Goal: Task Accomplishment & Management: Manage account settings

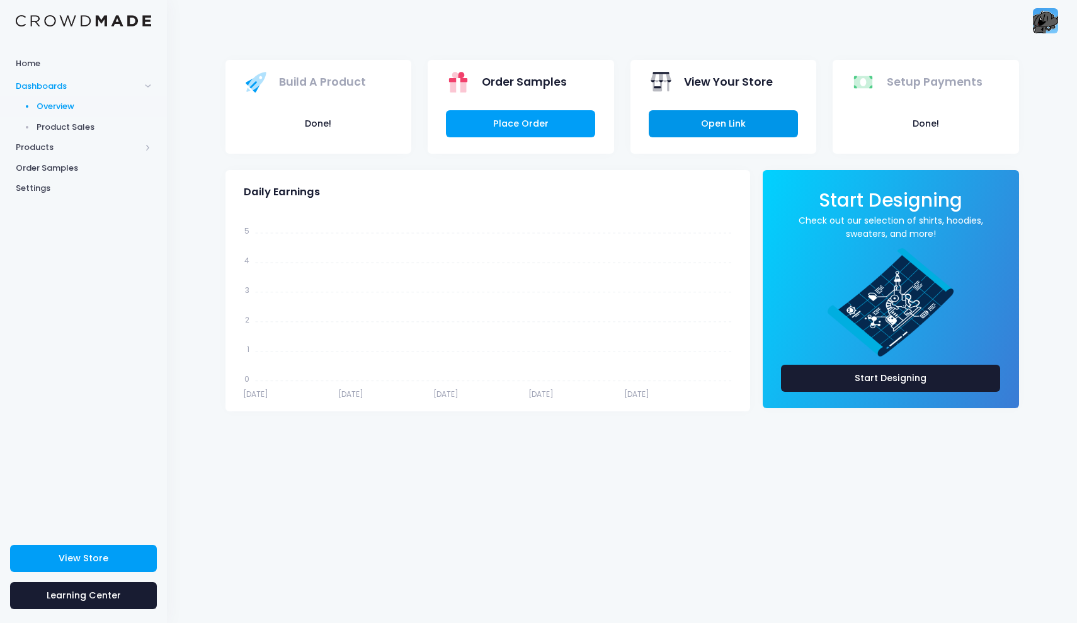
click at [738, 117] on link "Open Link" at bounding box center [723, 123] width 149 height 27
click at [96, 190] on span "Settings" at bounding box center [83, 188] width 135 height 13
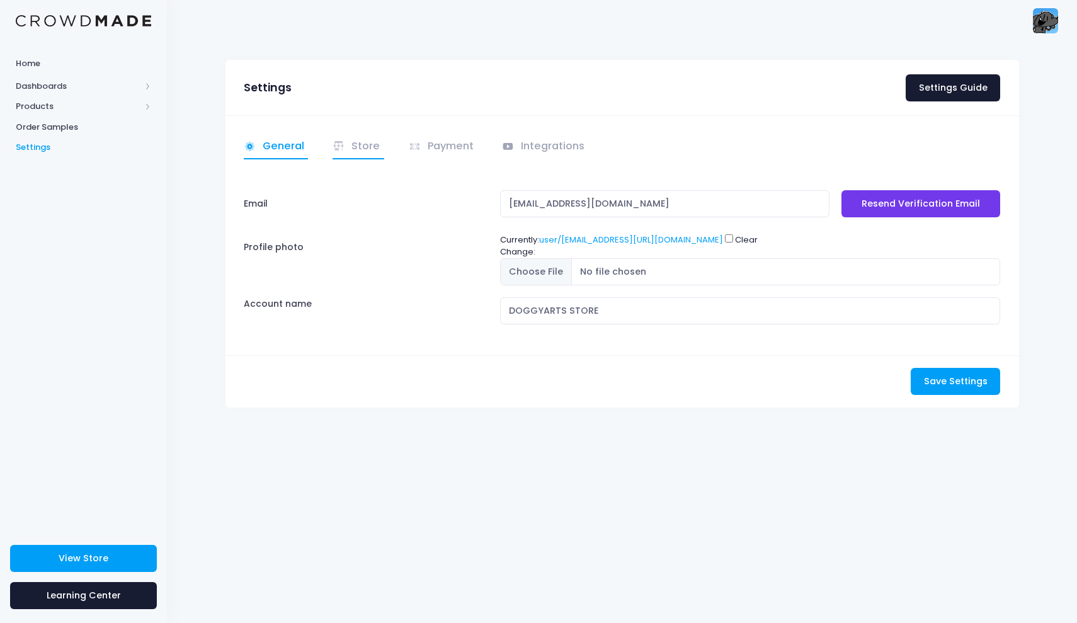
click at [340, 151] on icon at bounding box center [339, 146] width 13 height 13
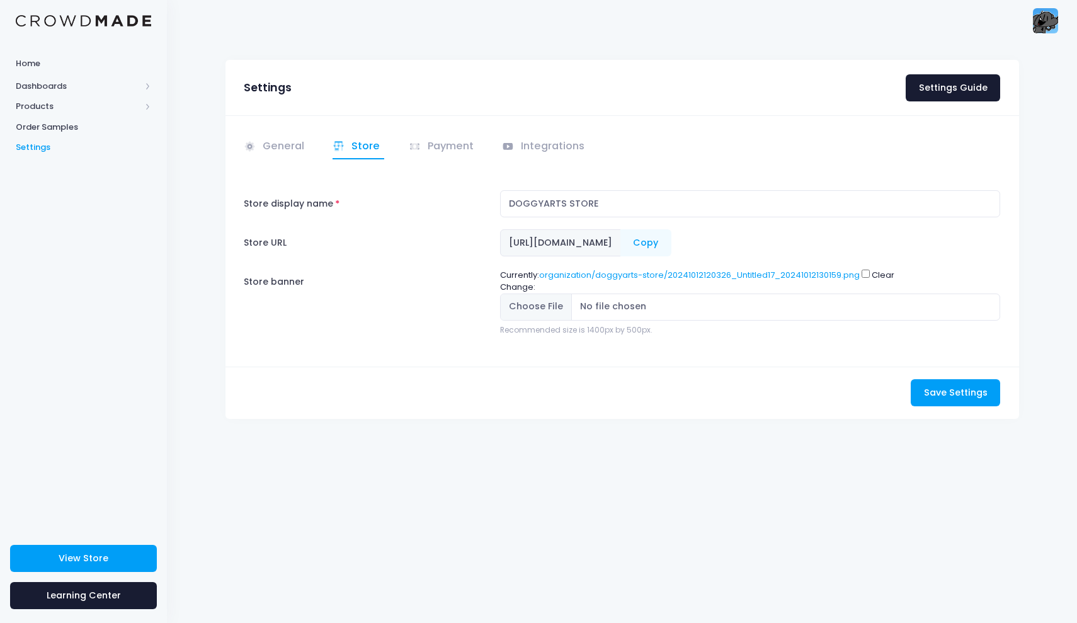
click at [395, 152] on ul "General Store" at bounding box center [622, 147] width 757 height 25
click at [465, 149] on link "Payment" at bounding box center [443, 147] width 69 height 25
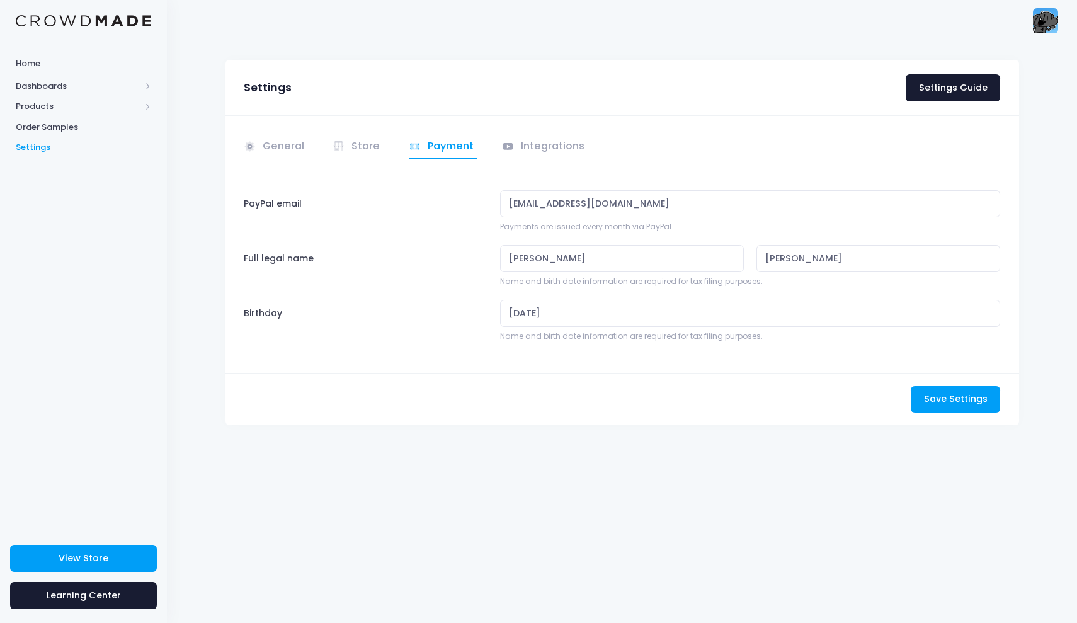
click at [1054, 21] on img at bounding box center [1045, 20] width 25 height 25
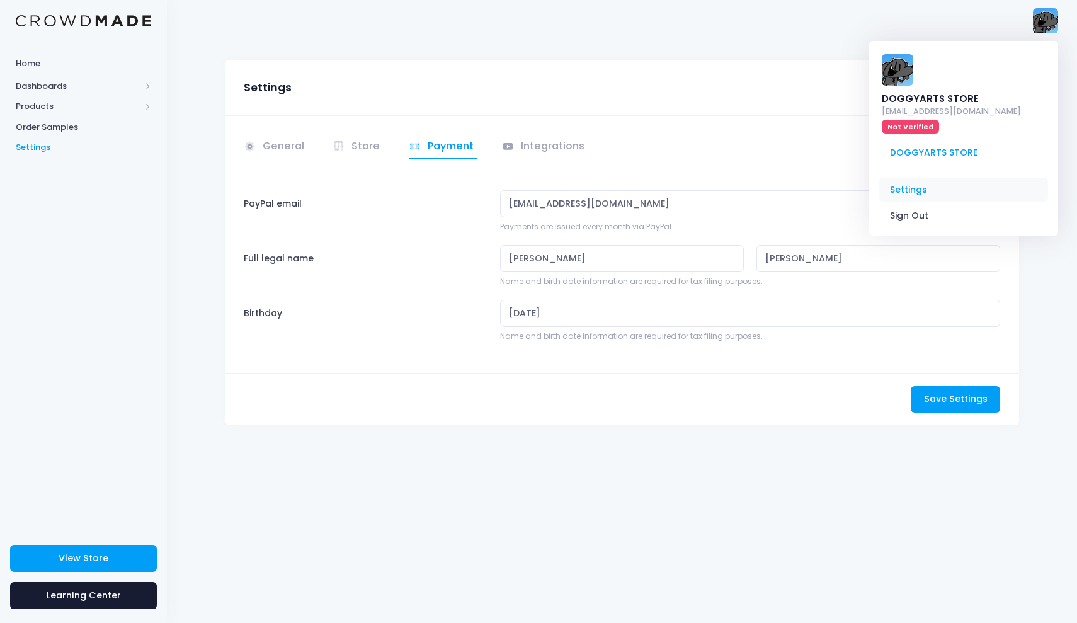
click at [942, 178] on link "Settings" at bounding box center [963, 190] width 169 height 24
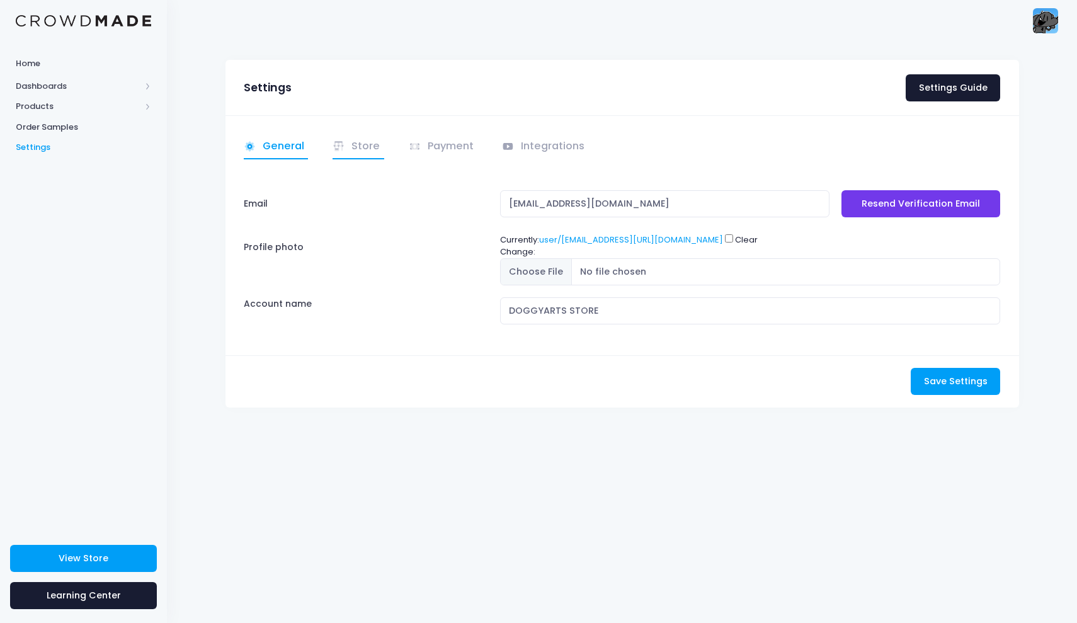
click at [368, 151] on link "Store" at bounding box center [359, 147] width 52 height 25
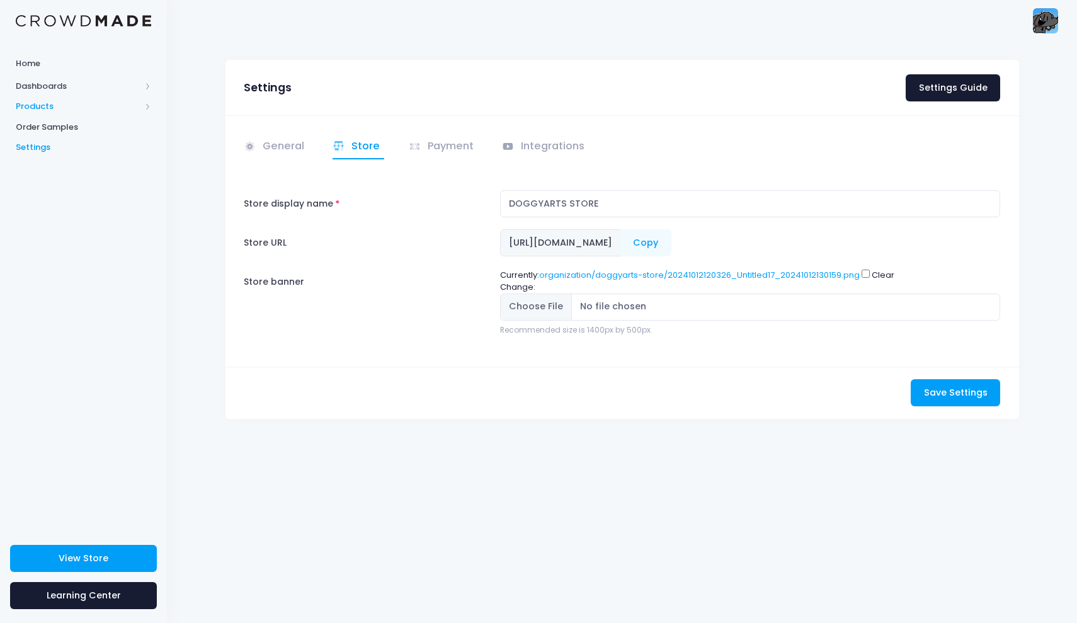
click at [79, 105] on span "Products" at bounding box center [78, 106] width 125 height 13
click at [82, 125] on span "Product Builder" at bounding box center [94, 127] width 115 height 13
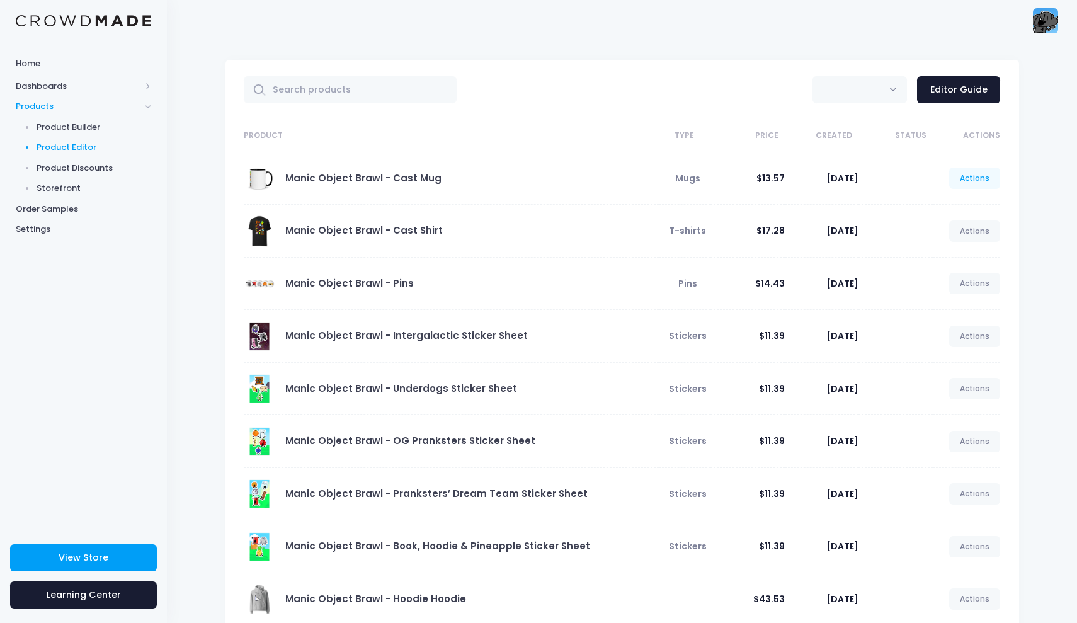
click at [962, 179] on link "Actions" at bounding box center [975, 178] width 52 height 21
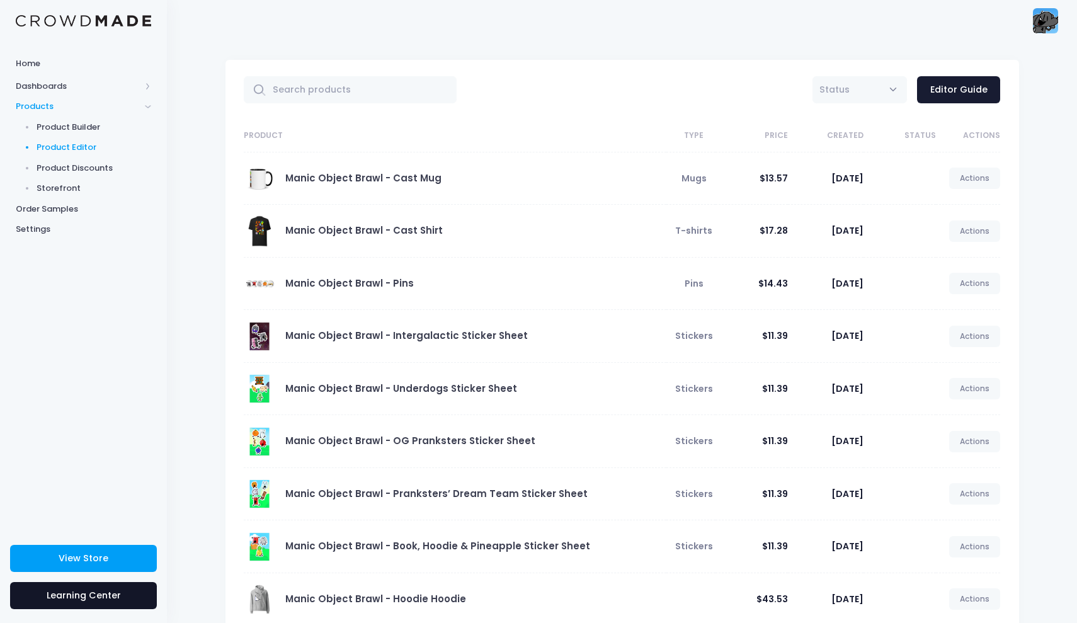
click at [91, 603] on link "Learning Center" at bounding box center [83, 595] width 147 height 27
click at [1044, 17] on img at bounding box center [1045, 20] width 25 height 25
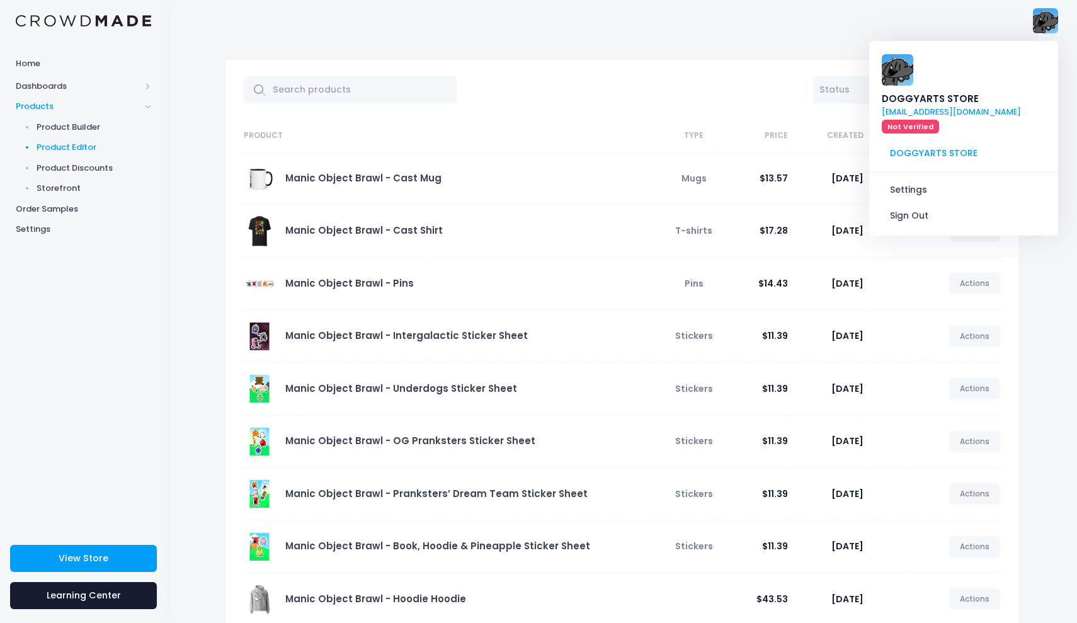
click at [987, 106] on link "lawlersam24@gmail.com Not Verified" at bounding box center [951, 120] width 139 height 28
click at [998, 106] on link "lawlersam24@gmail.com Not Verified" at bounding box center [951, 120] width 139 height 28
click at [916, 178] on link "Settings" at bounding box center [963, 190] width 169 height 24
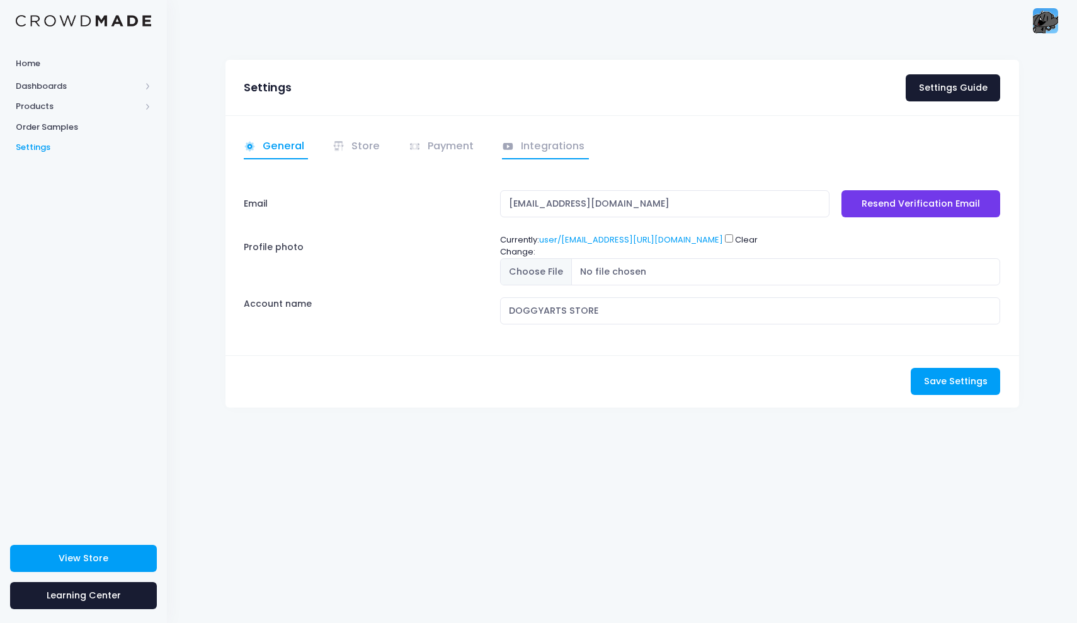
click at [521, 146] on link "Integrations" at bounding box center [545, 147] width 87 height 25
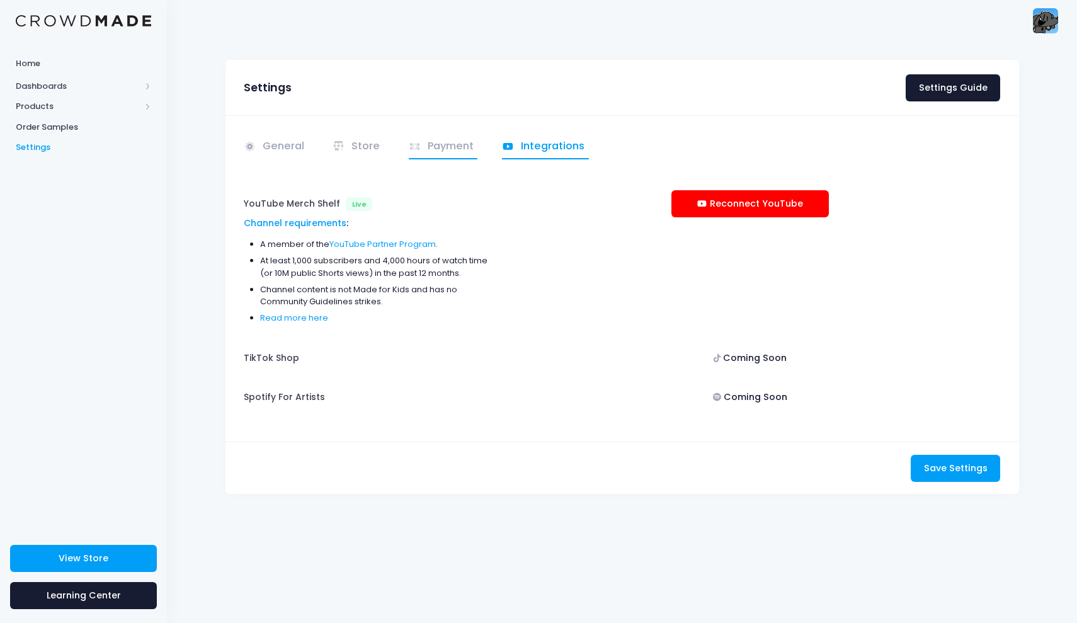
click at [452, 147] on link "Payment" at bounding box center [443, 147] width 69 height 25
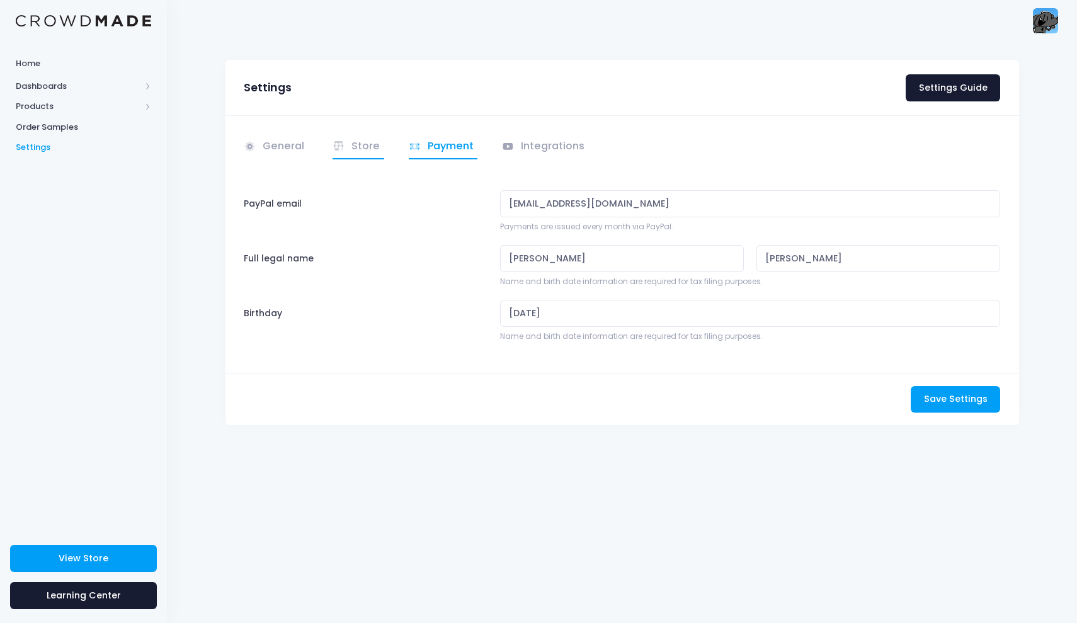
click at [373, 151] on link "Store" at bounding box center [359, 147] width 52 height 25
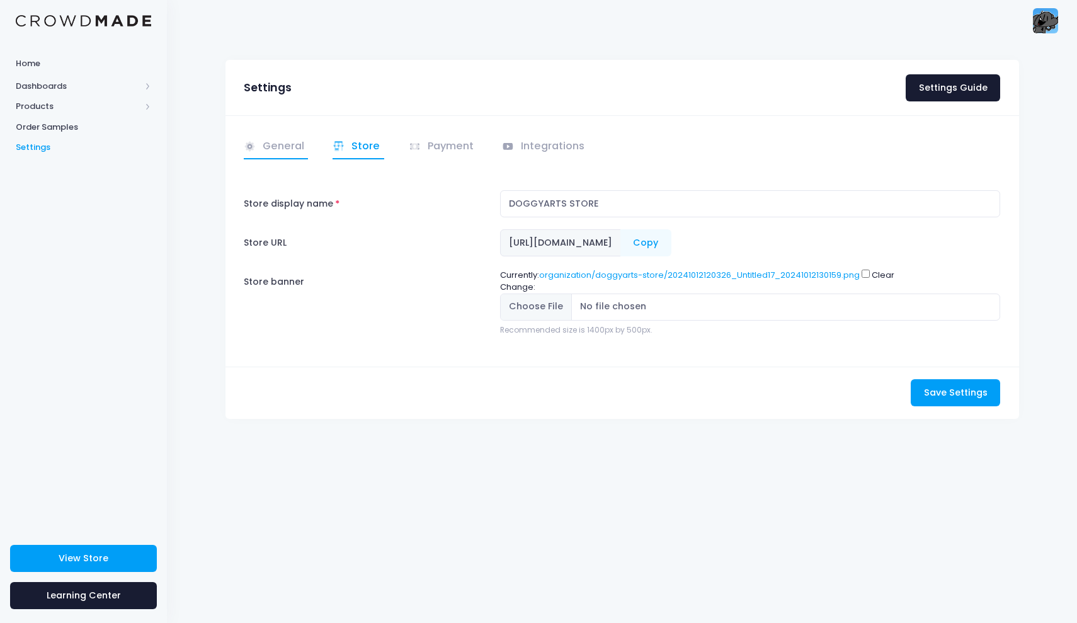
click at [286, 140] on link "General" at bounding box center [276, 147] width 65 height 25
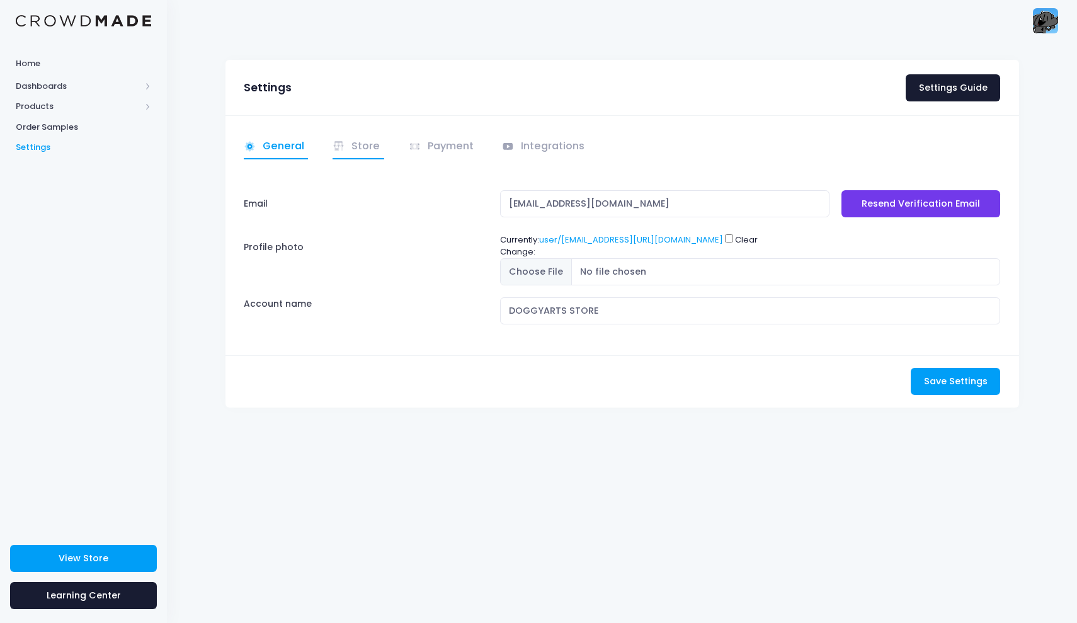
click at [342, 149] on icon at bounding box center [339, 146] width 13 height 13
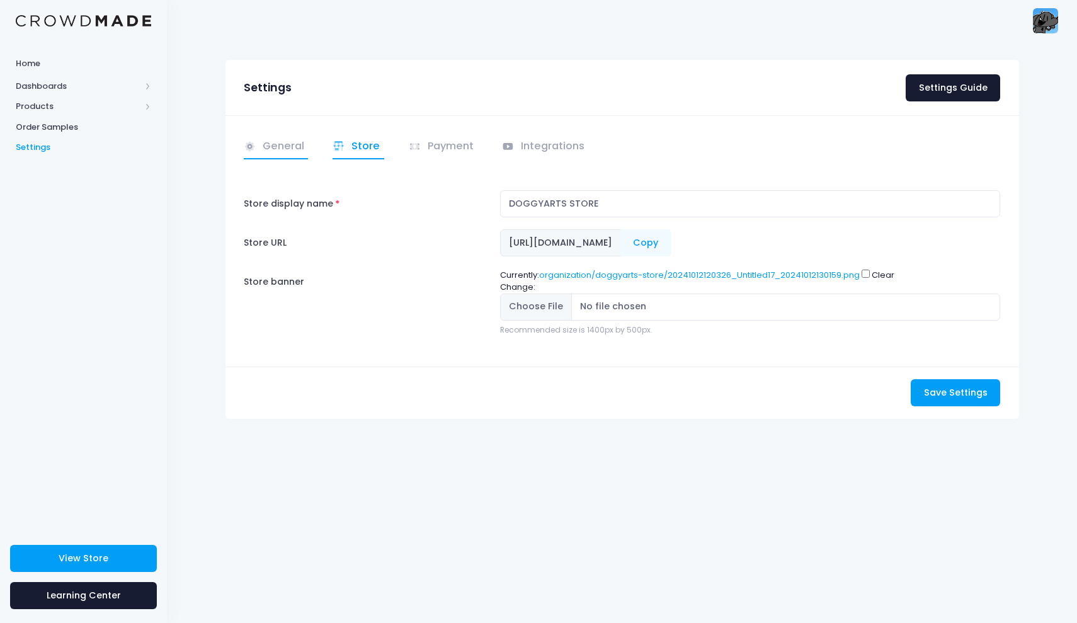
click at [282, 139] on link "General" at bounding box center [276, 147] width 65 height 25
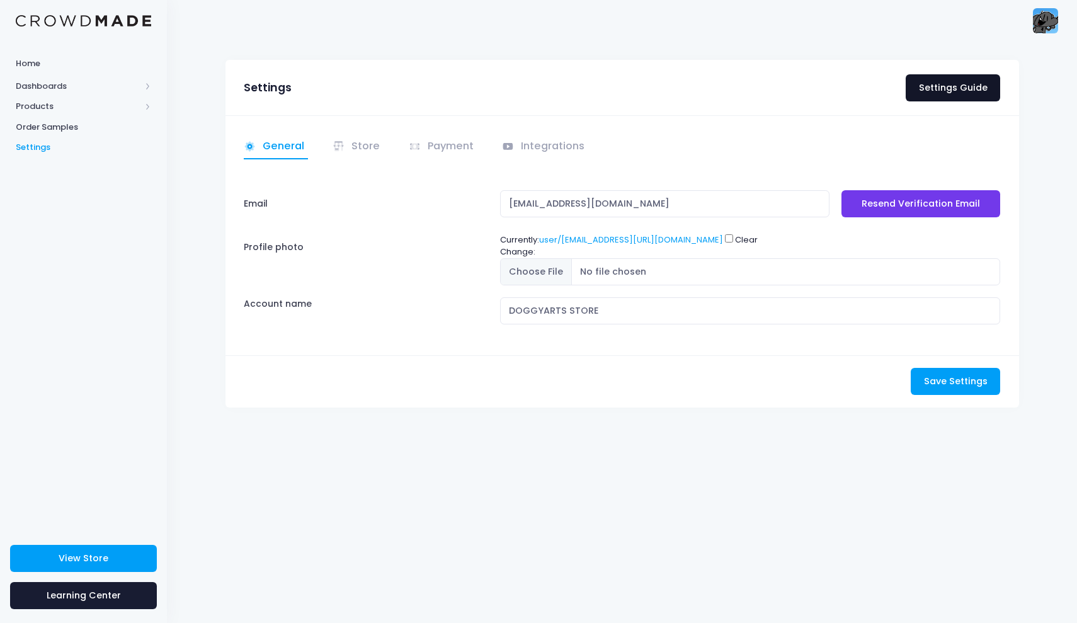
click at [943, 81] on link "Settings Guide" at bounding box center [953, 87] width 94 height 27
click at [1044, 20] on img at bounding box center [1045, 20] width 25 height 25
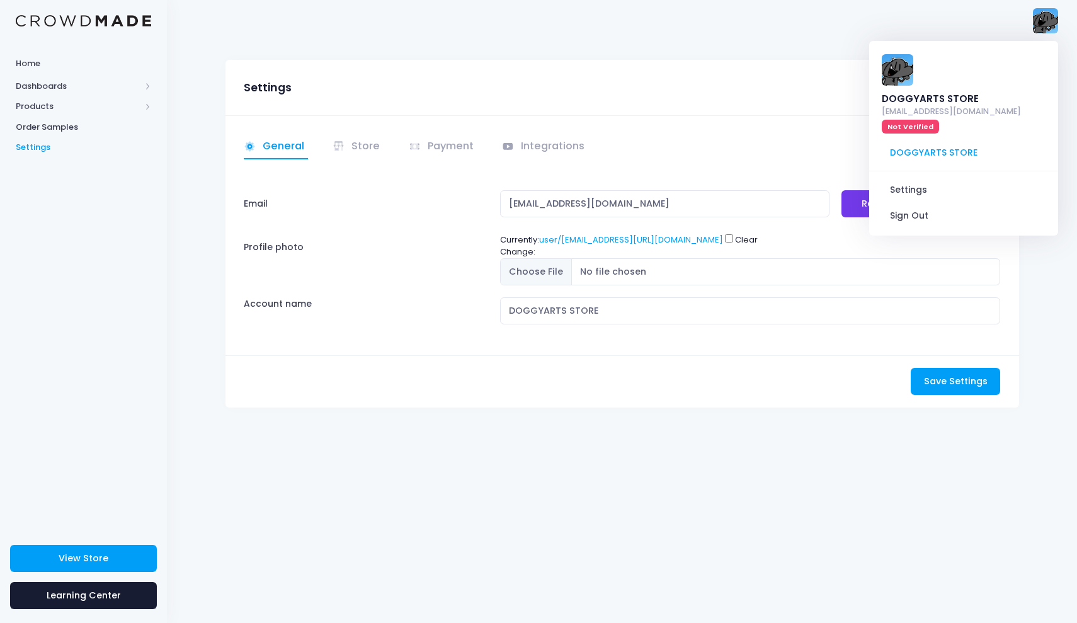
click at [384, 224] on div "Email lawlersam24@gmail.com Resend Verification Email Profile photo Currently: …" at bounding box center [622, 257] width 757 height 134
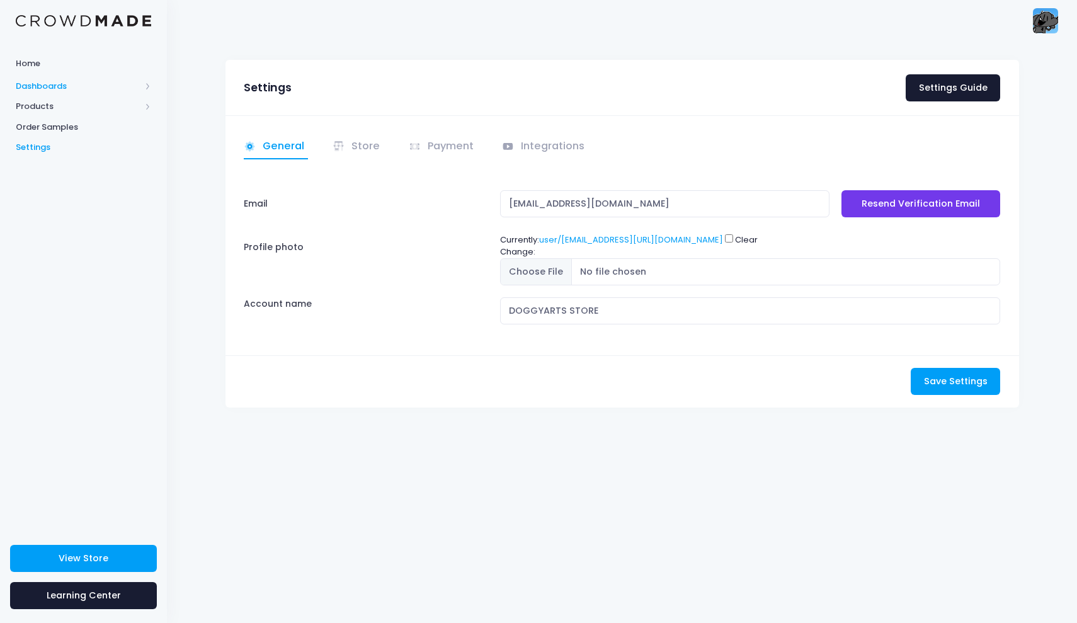
click at [139, 85] on span "Dashboards" at bounding box center [78, 86] width 125 height 13
click at [142, 144] on span "Products" at bounding box center [83, 147] width 167 height 21
click at [129, 60] on span "Home" at bounding box center [83, 63] width 135 height 13
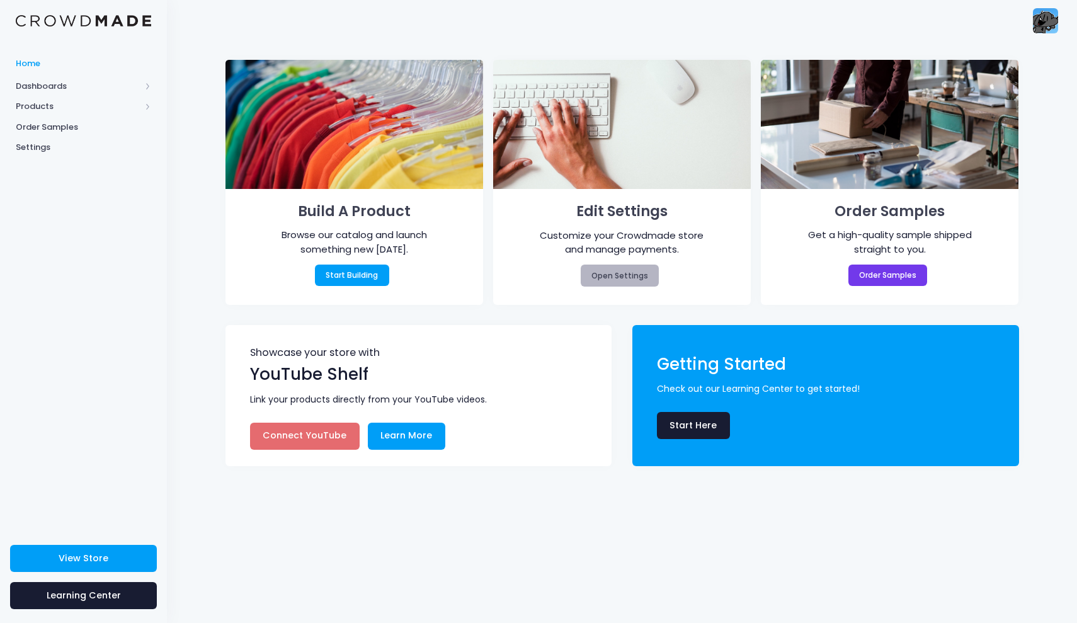
click at [620, 271] on link "Open Settings" at bounding box center [620, 275] width 79 height 21
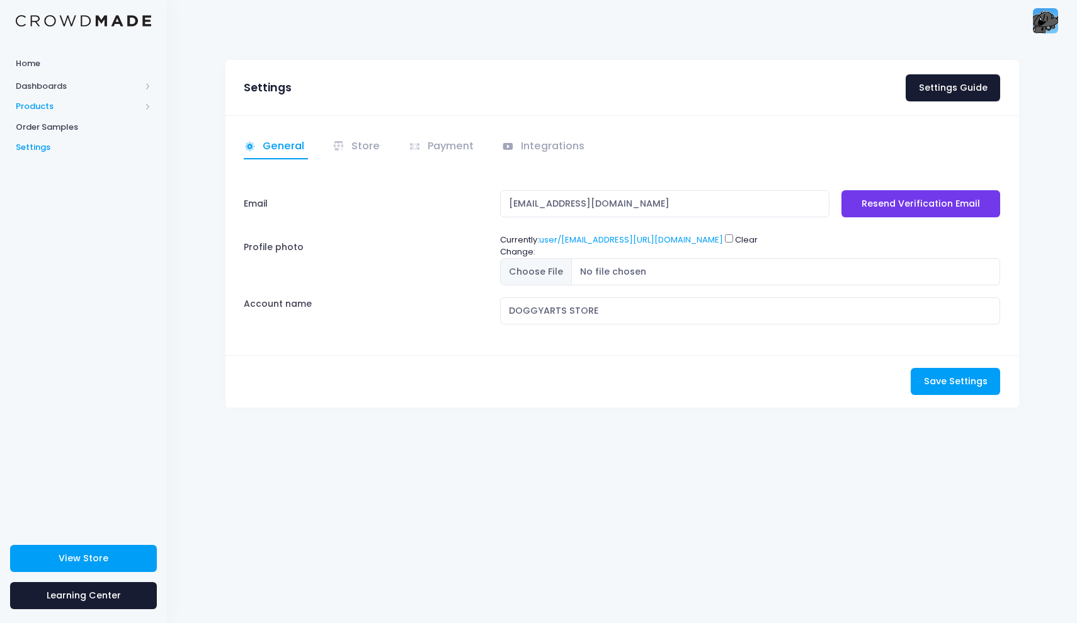
click at [145, 105] on span at bounding box center [148, 106] width 6 height 6
click at [94, 189] on span "Storefront" at bounding box center [94, 188] width 115 height 13
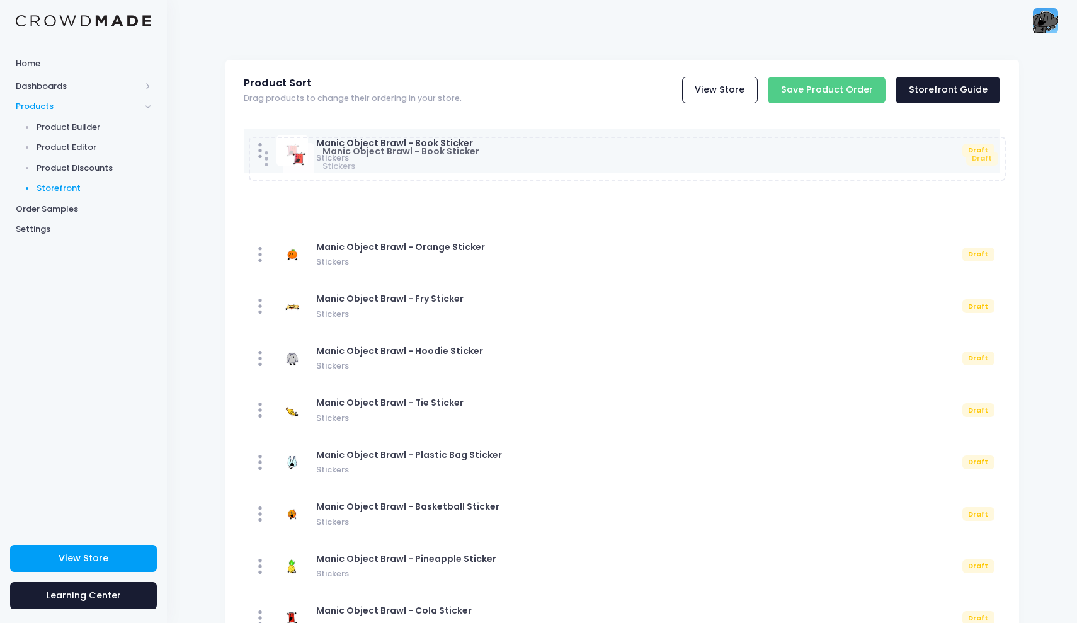
drag, startPoint x: 259, startPoint y: 156, endPoint x: 248, endPoint y: 152, distance: 11.4
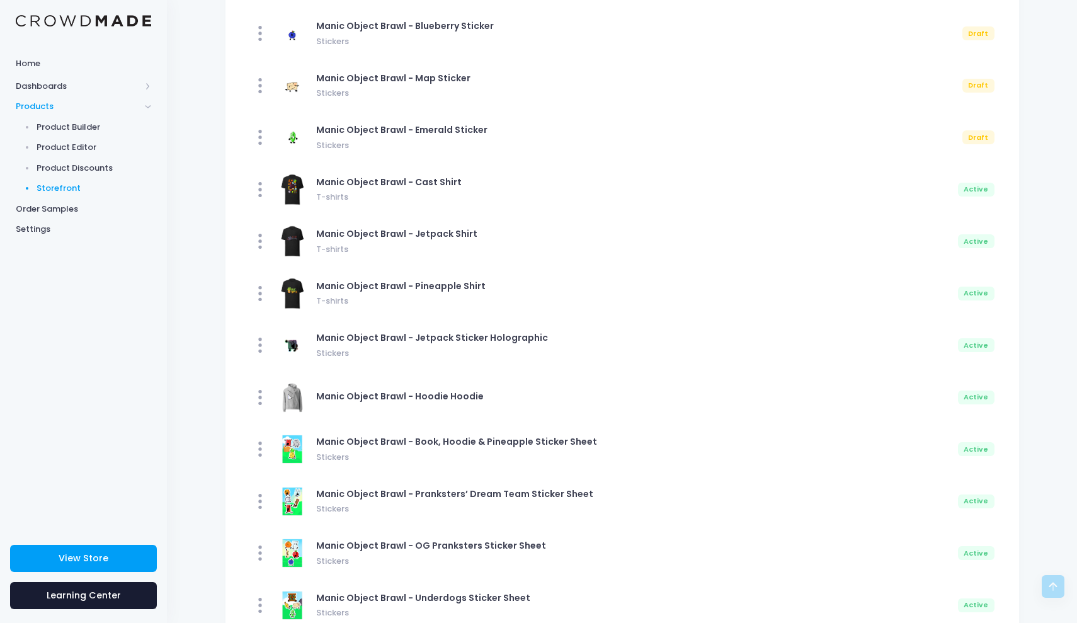
scroll to position [777, 0]
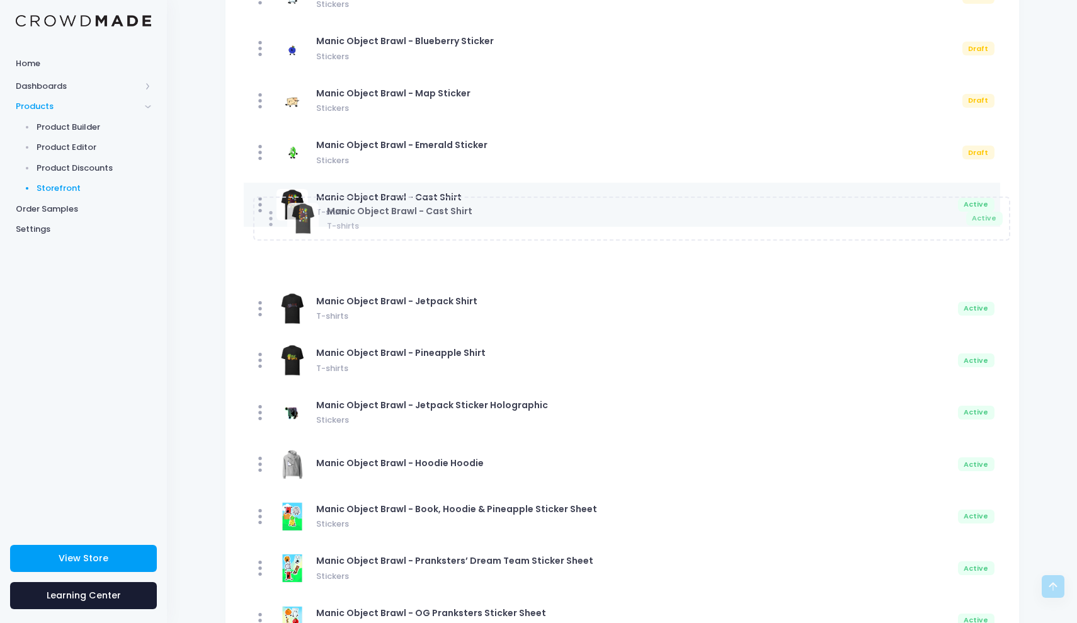
drag, startPoint x: 977, startPoint y: 209, endPoint x: 991, endPoint y: 222, distance: 18.7
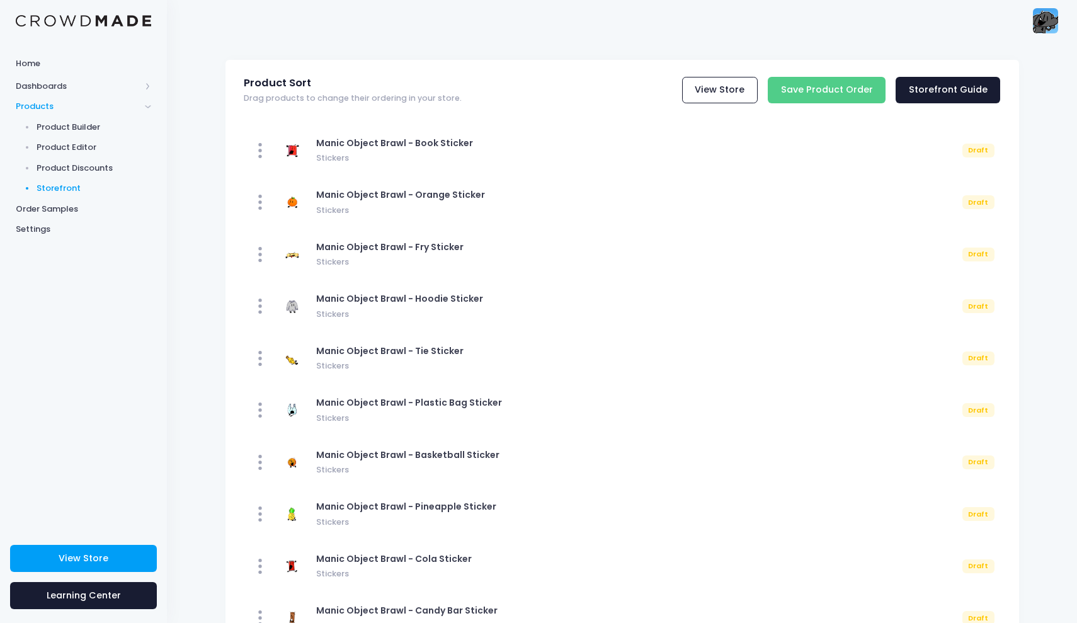
scroll to position [0, 0]
click at [50, 166] on span "Product Discounts" at bounding box center [94, 168] width 115 height 13
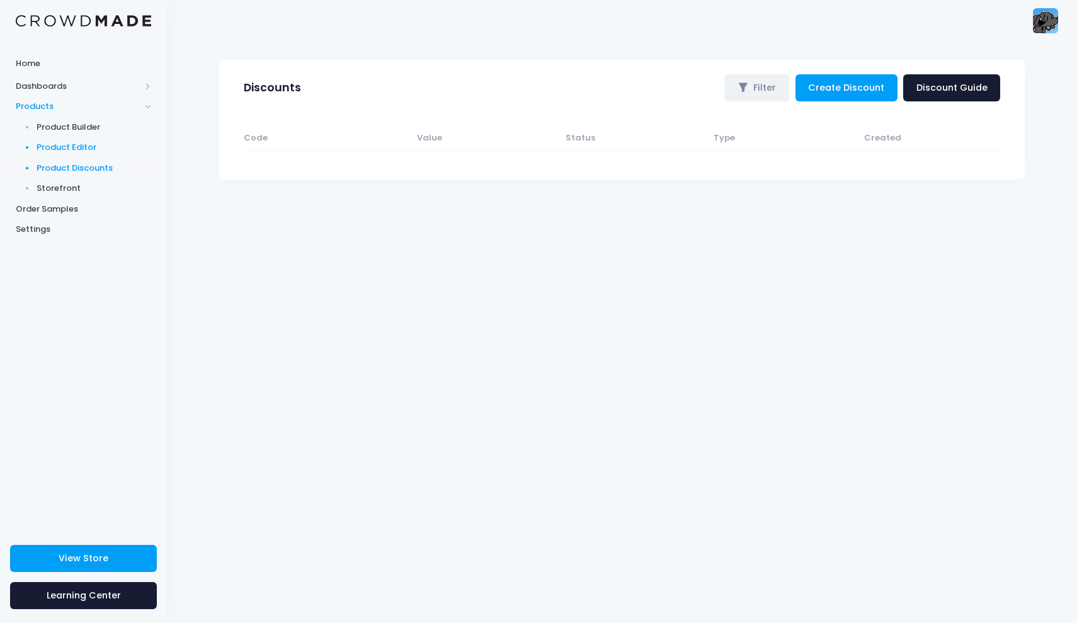
click at [90, 147] on span "Product Editor" at bounding box center [94, 147] width 115 height 13
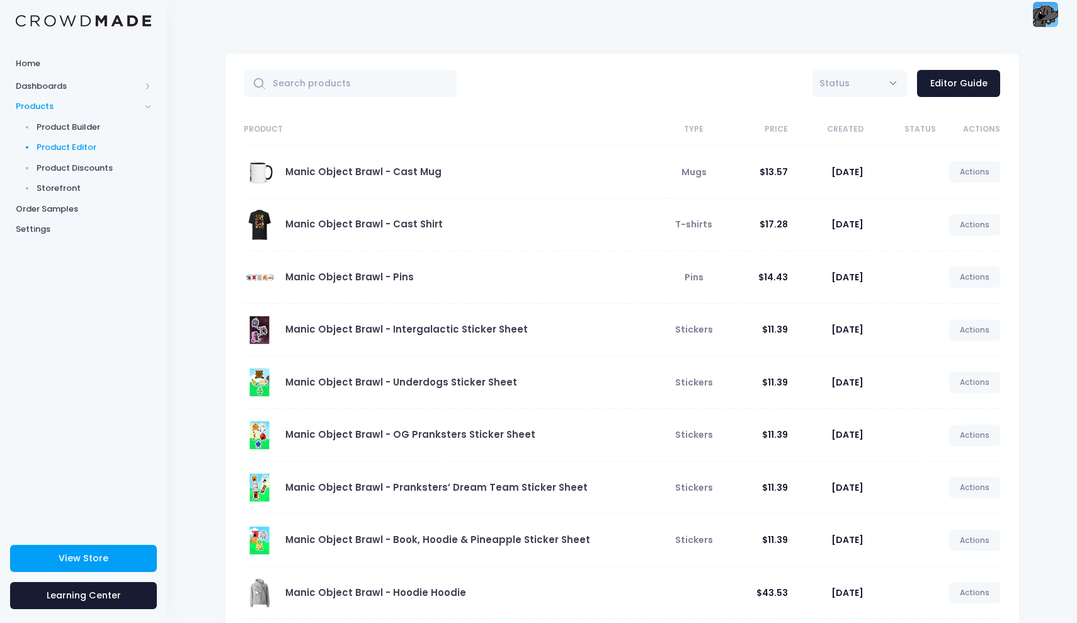
scroll to position [6, 0]
click at [338, 180] on div "Manic Object Brawl - Cast Mug" at bounding box center [452, 171] width 416 height 31
click at [355, 168] on link "Manic Object Brawl - Cast Mug" at bounding box center [363, 171] width 156 height 13
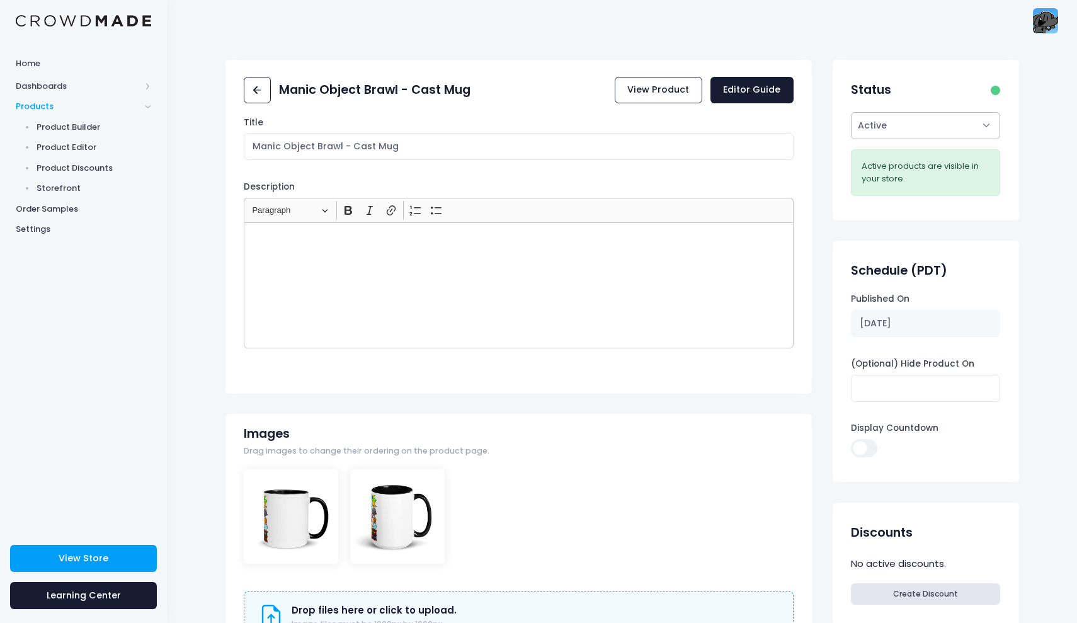
select select "draft"
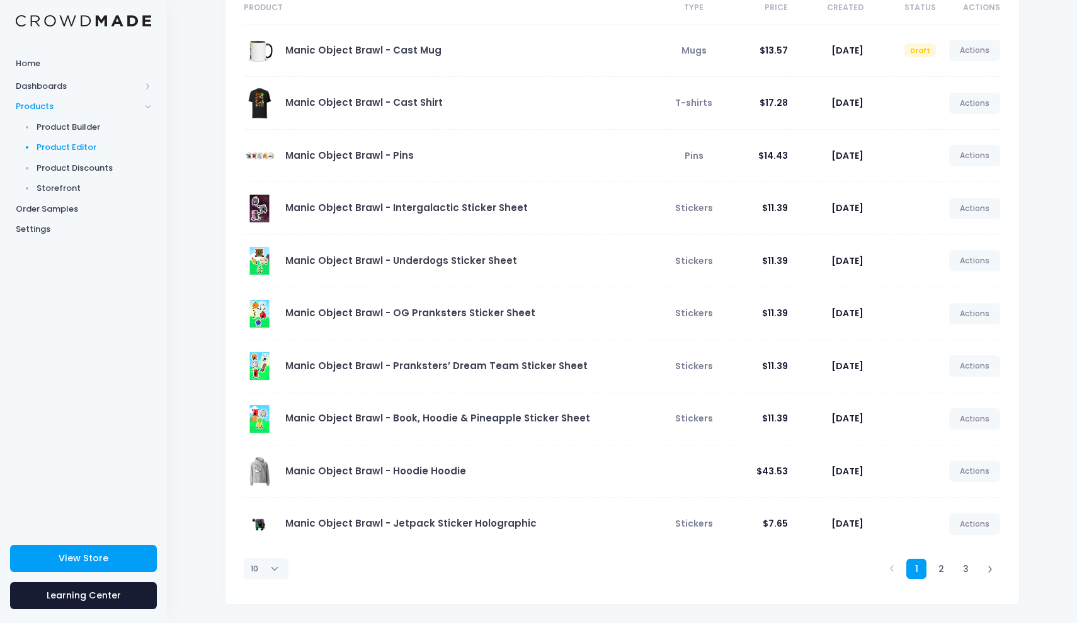
scroll to position [127, 0]
click at [948, 574] on link "2" at bounding box center [941, 569] width 21 height 21
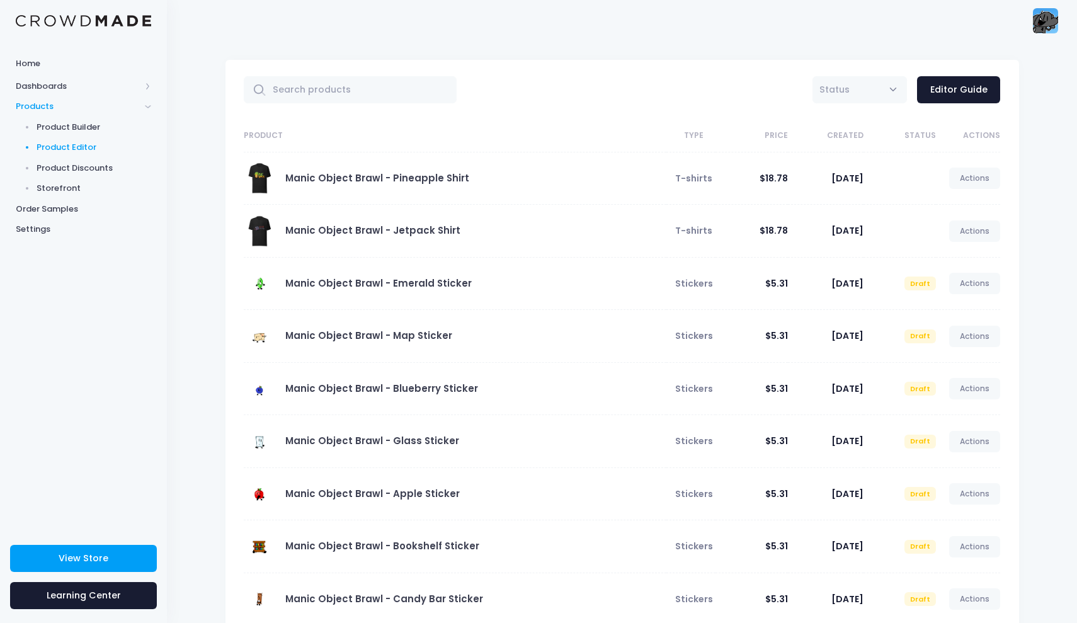
scroll to position [0, 0]
click at [370, 231] on link "Manic Object Brawl - Jetpack Shirt" at bounding box center [372, 230] width 175 height 13
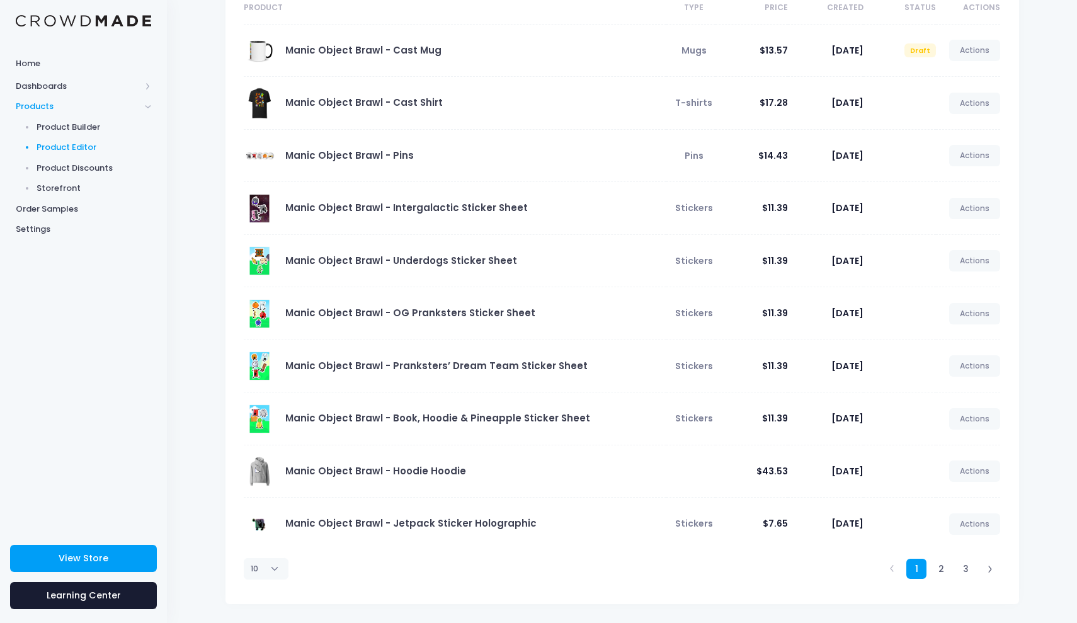
scroll to position [127, 0]
click at [943, 572] on link "2" at bounding box center [941, 569] width 21 height 21
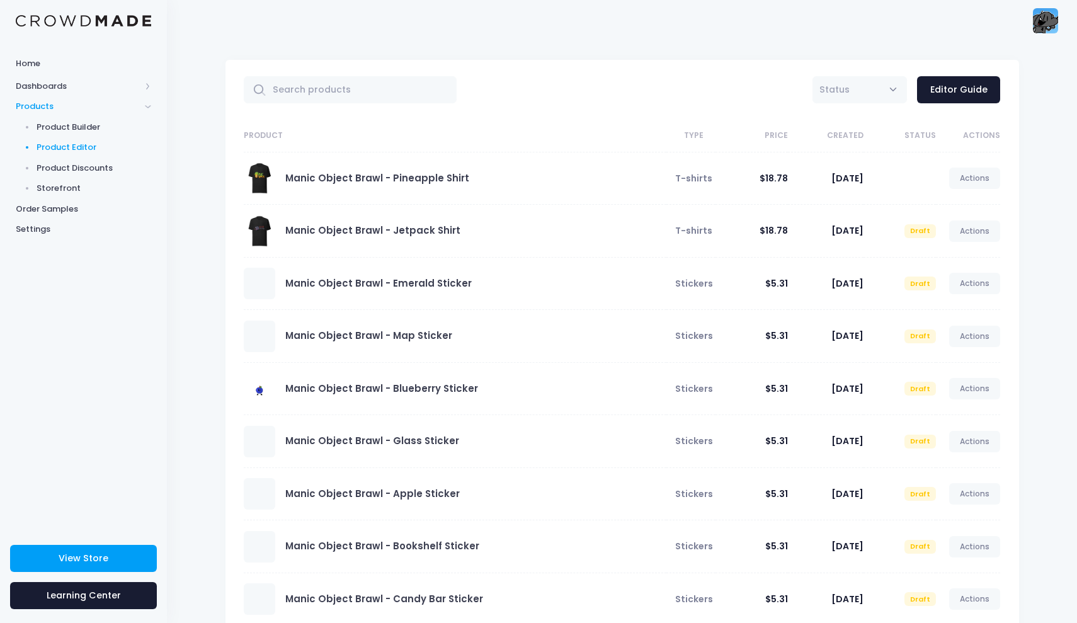
scroll to position [0, 0]
click at [344, 178] on link "Manic Object Brawl - Pineapple Shirt" at bounding box center [377, 177] width 184 height 13
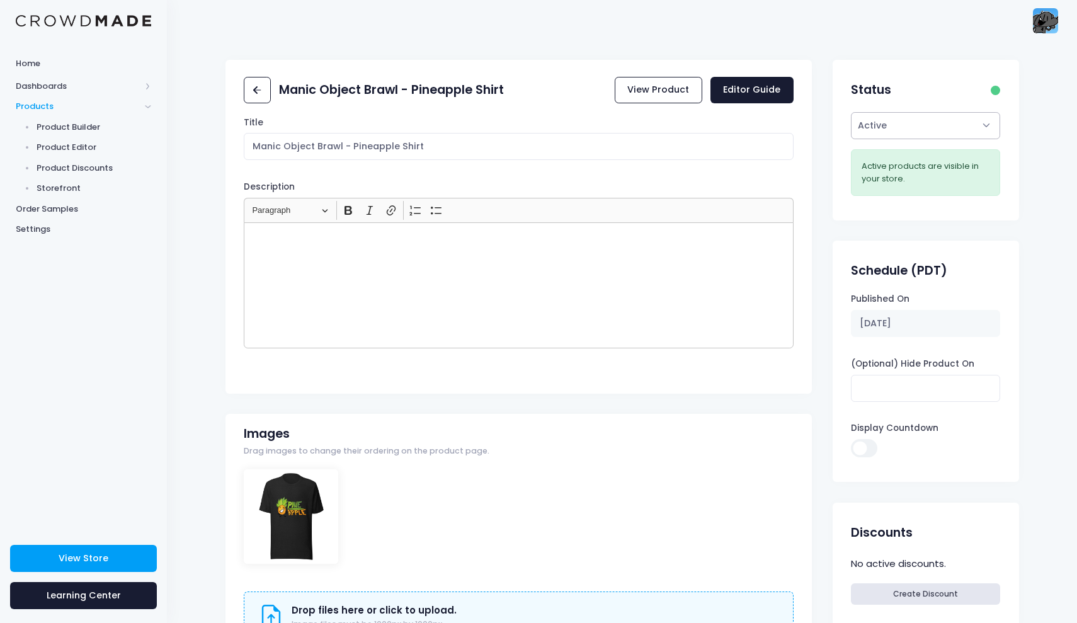
select select "draft"
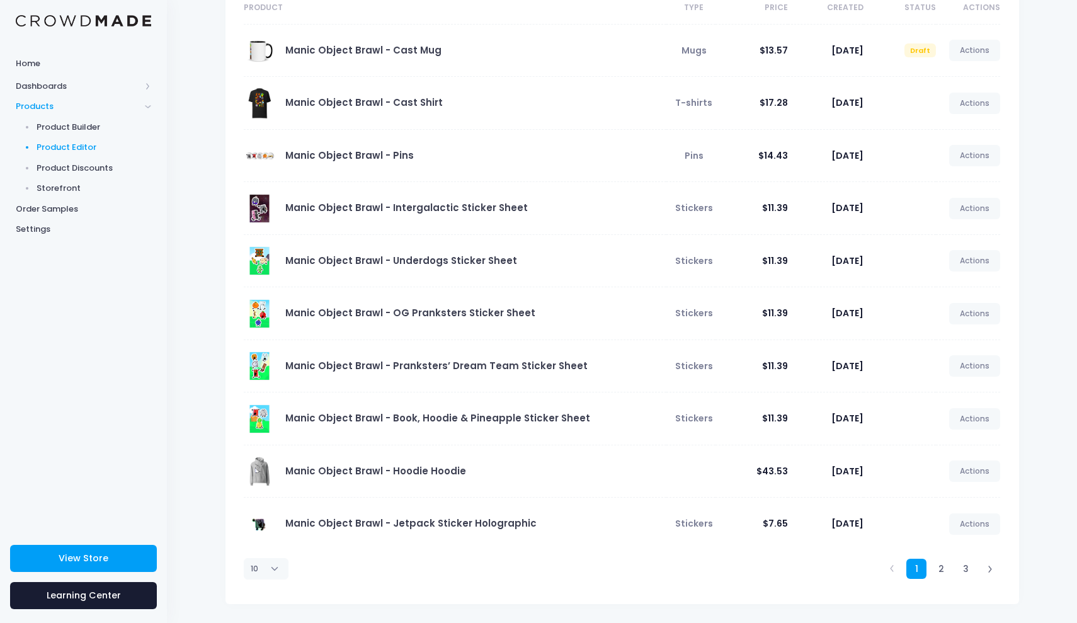
scroll to position [127, 0]
click at [380, 523] on link "Manic Object Brawl - Jetpack Sticker Holographic" at bounding box center [410, 523] width 251 height 13
click at [419, 470] on link "Manic Object Brawl - Hoodie Hoodie" at bounding box center [375, 471] width 181 height 13
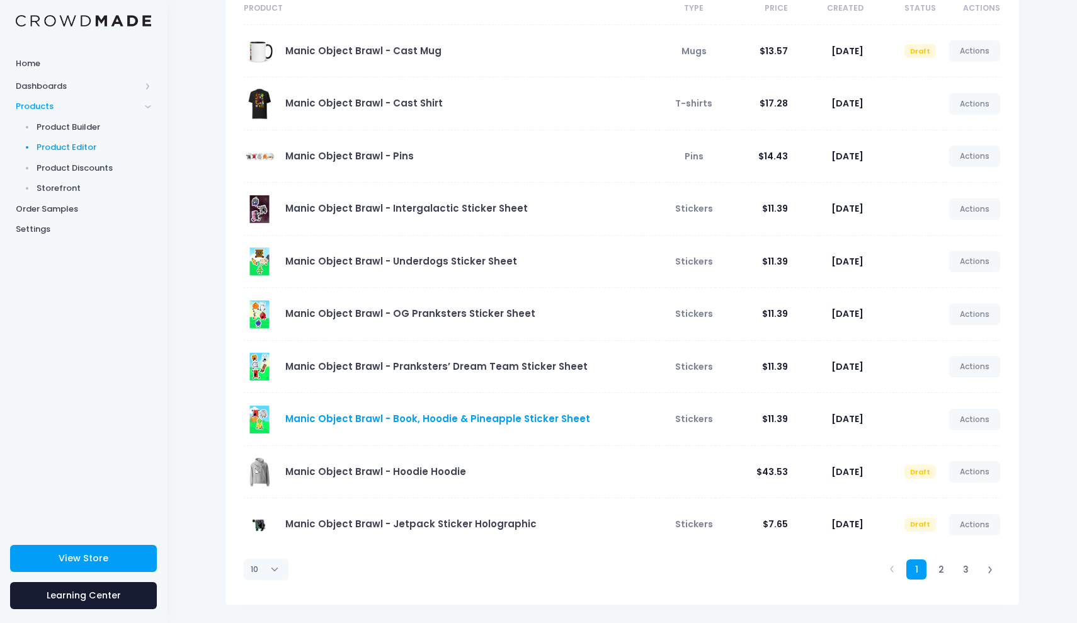
click at [433, 416] on link "Manic Object Brawl - Book, Hoodie & Pineapple Sticker Sheet" at bounding box center [437, 418] width 305 height 13
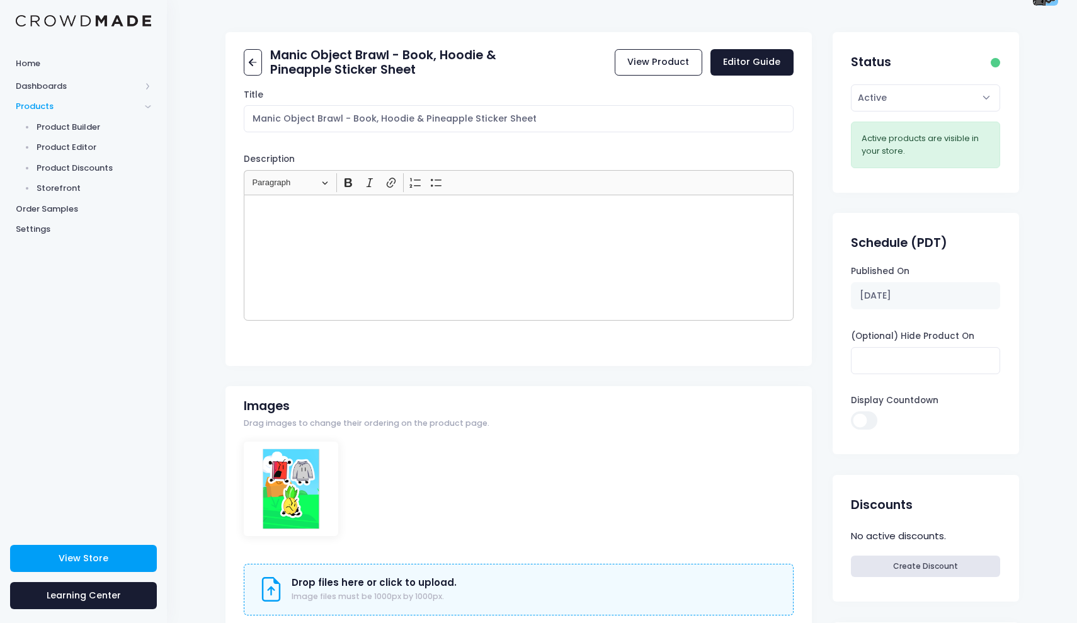
scroll to position [31, 0]
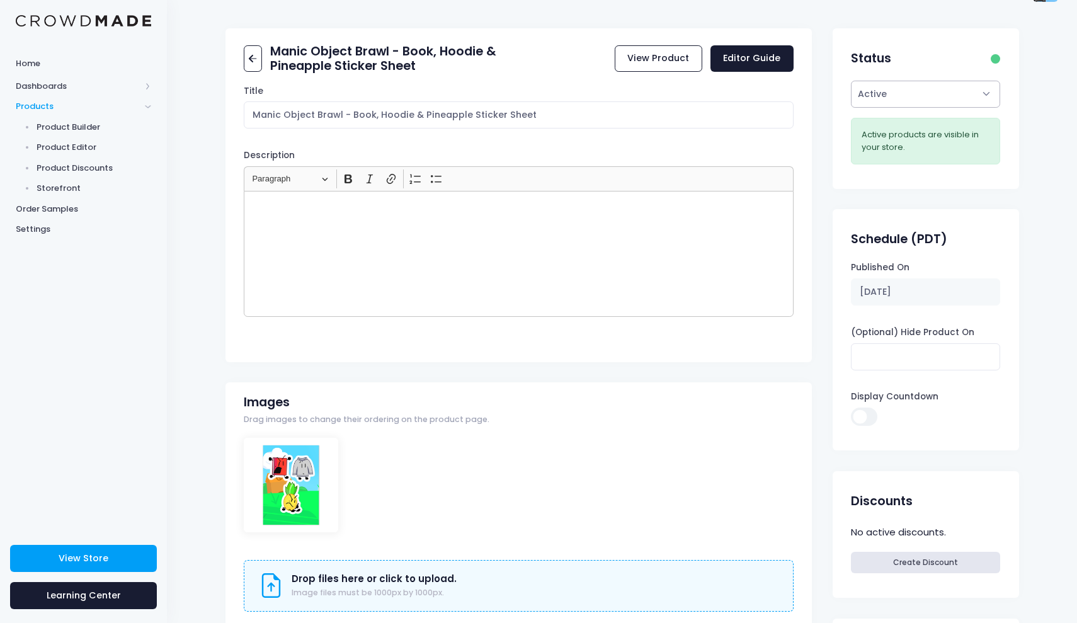
select select "draft"
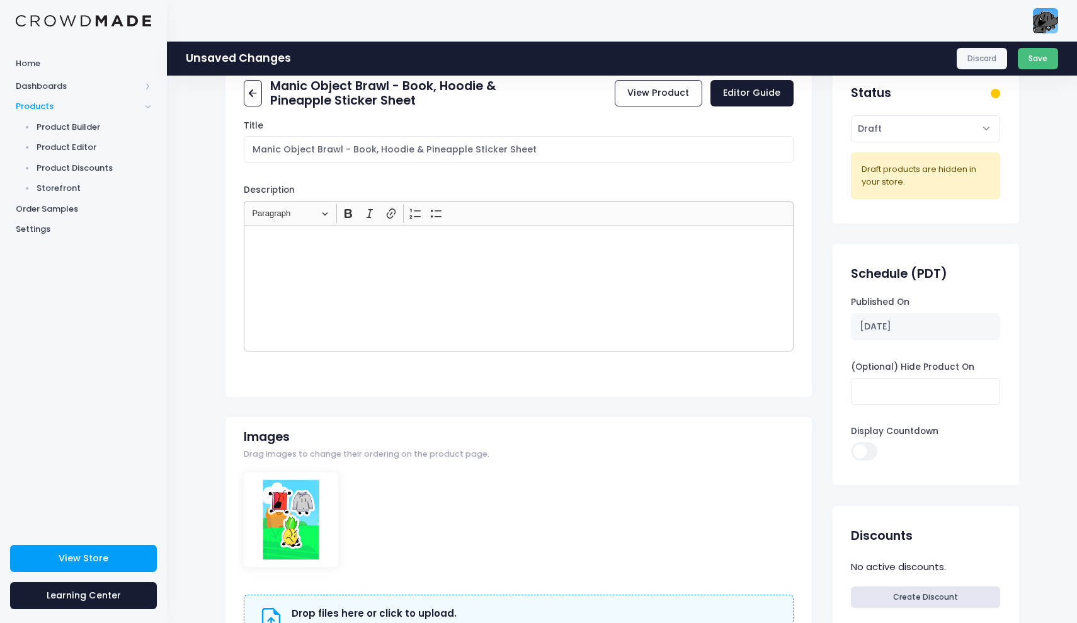
click at [1028, 57] on button "Save" at bounding box center [1038, 58] width 41 height 21
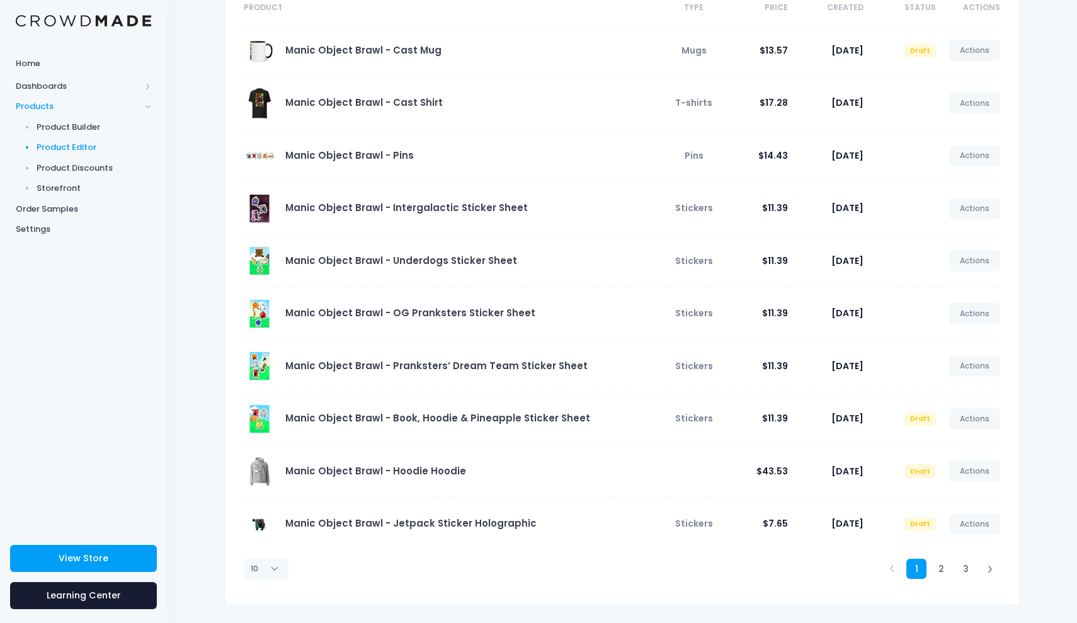
scroll to position [127, 0]
click at [334, 367] on link "Manic Object Brawl - Pranksters’ Dream Team Sticker Sheet" at bounding box center [436, 366] width 302 height 13
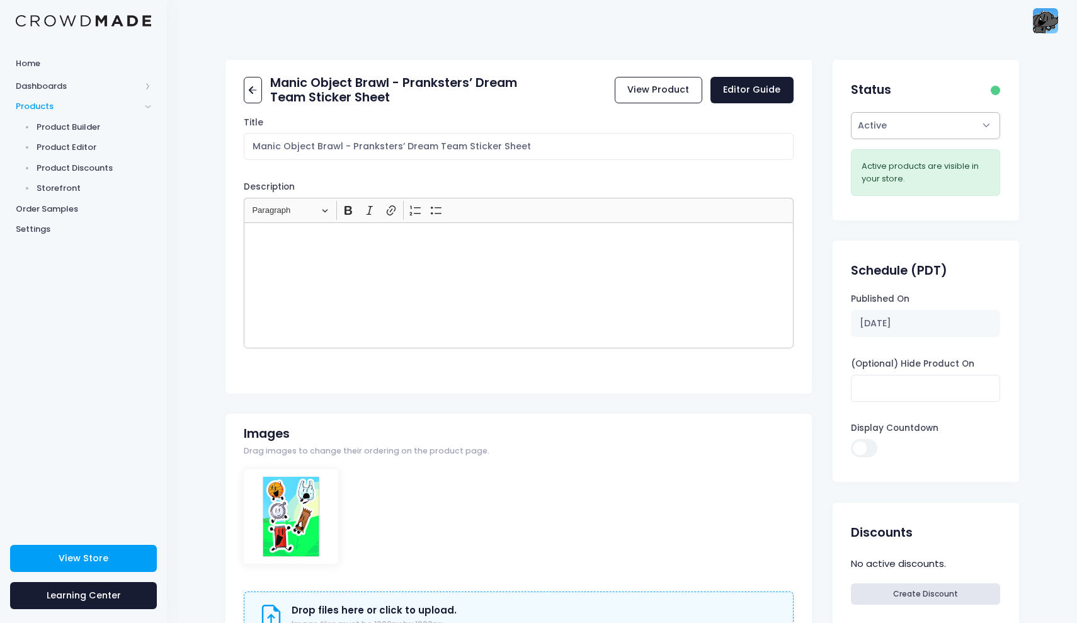
select select "draft"
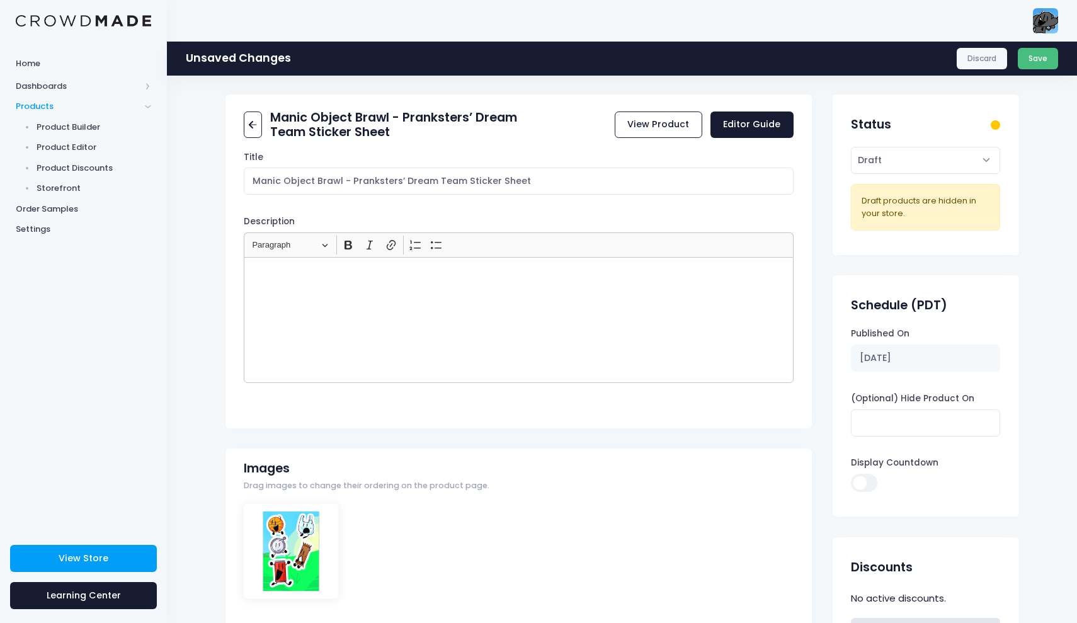
click at [1048, 64] on button "Save" at bounding box center [1038, 58] width 41 height 21
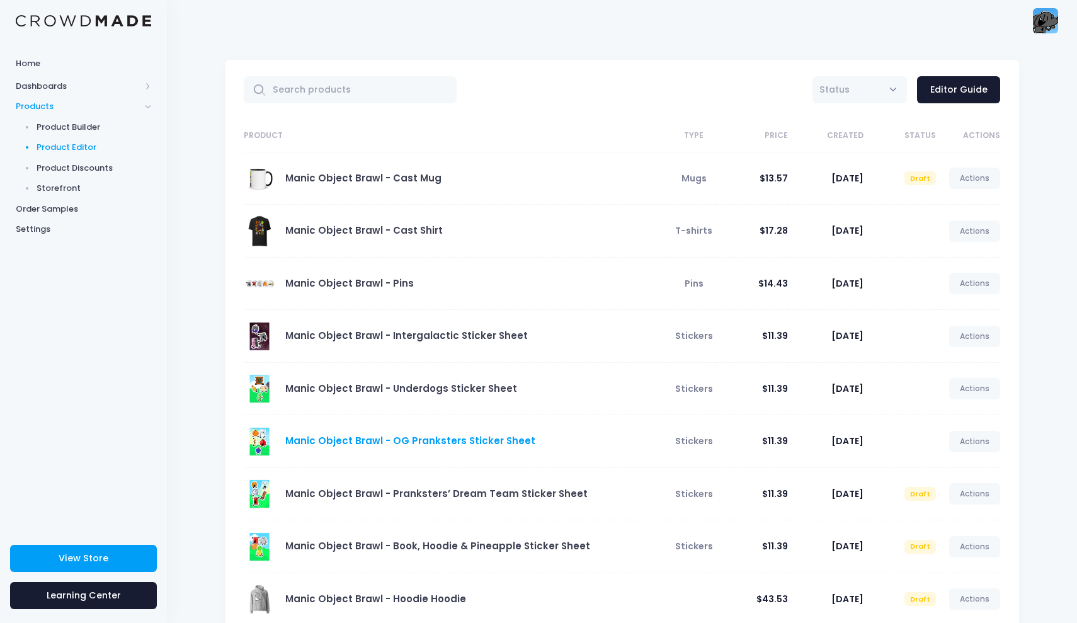
click at [404, 440] on link "Manic Object Brawl - OG Pranksters Sticker Sheet" at bounding box center [410, 440] width 250 height 13
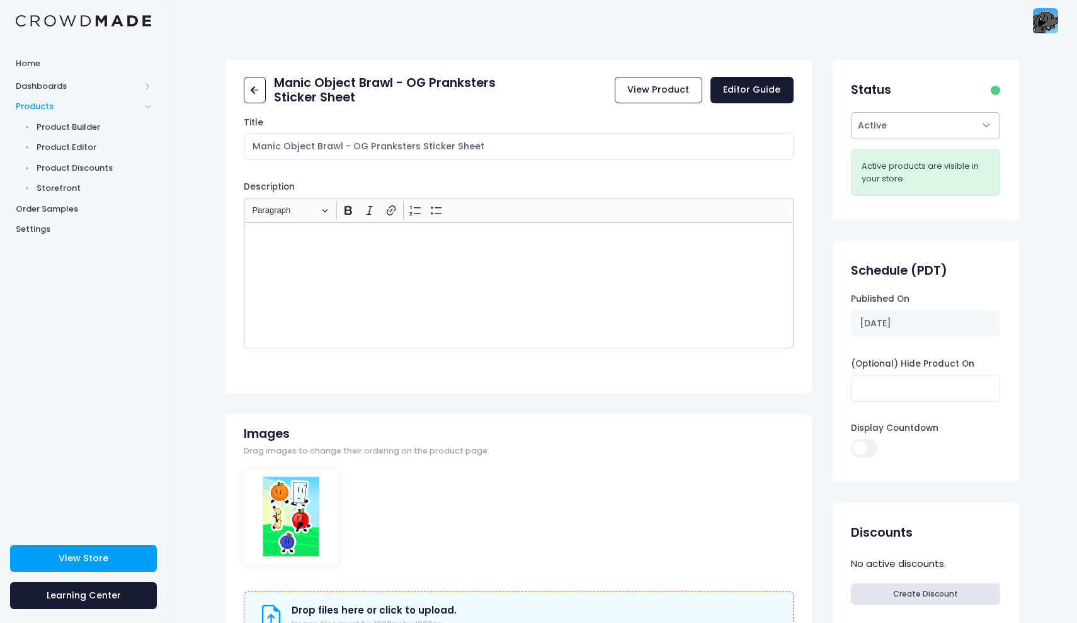
select select "draft"
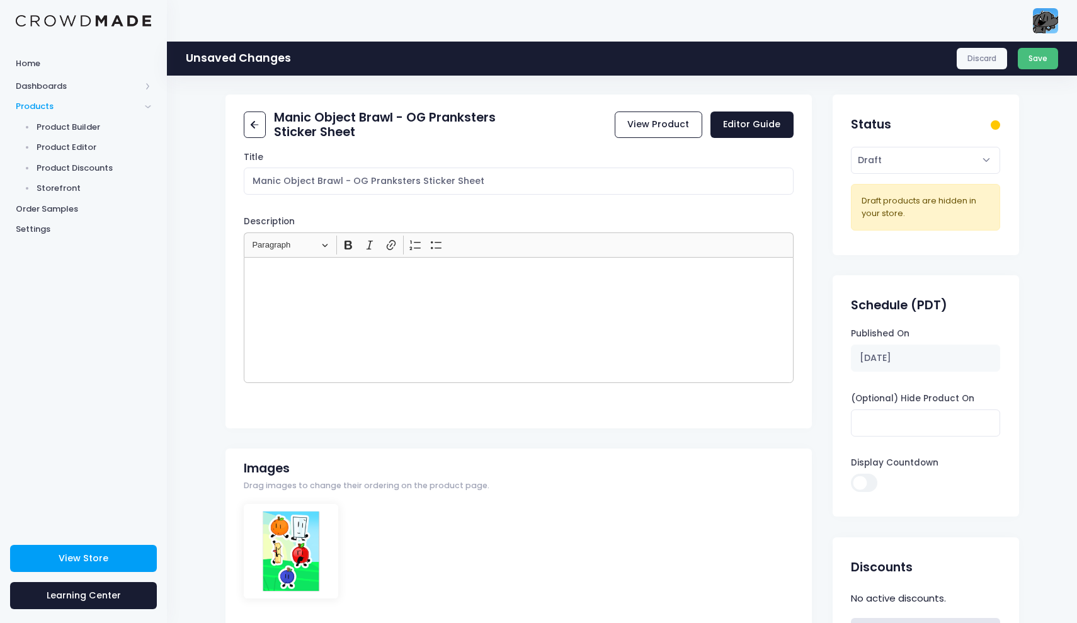
click at [1040, 59] on button "Save" at bounding box center [1038, 58] width 41 height 21
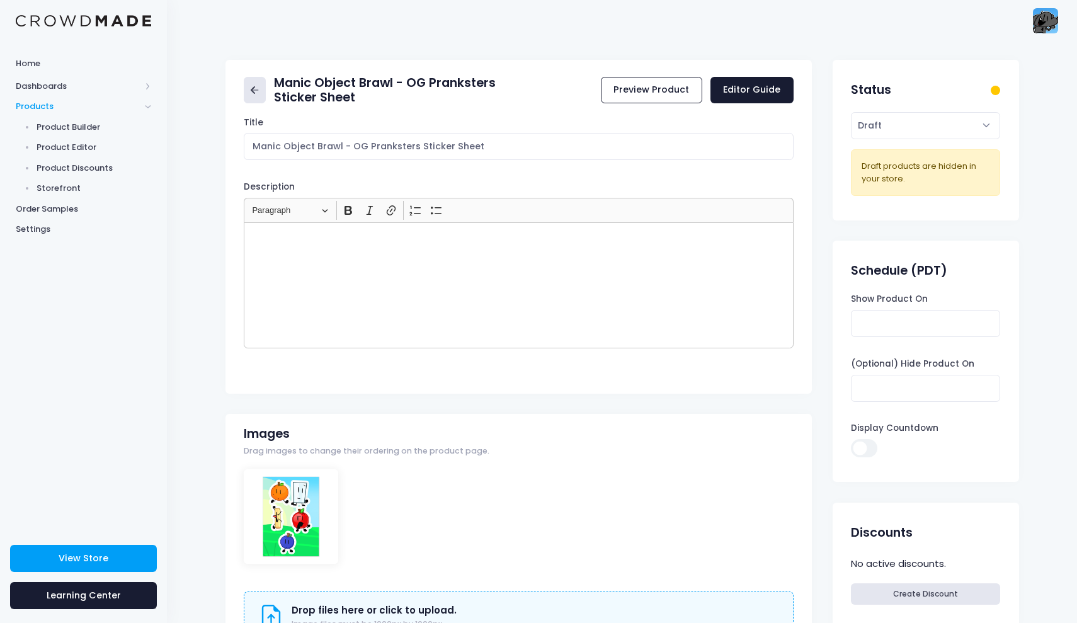
click at [254, 91] on icon at bounding box center [255, 90] width 14 height 14
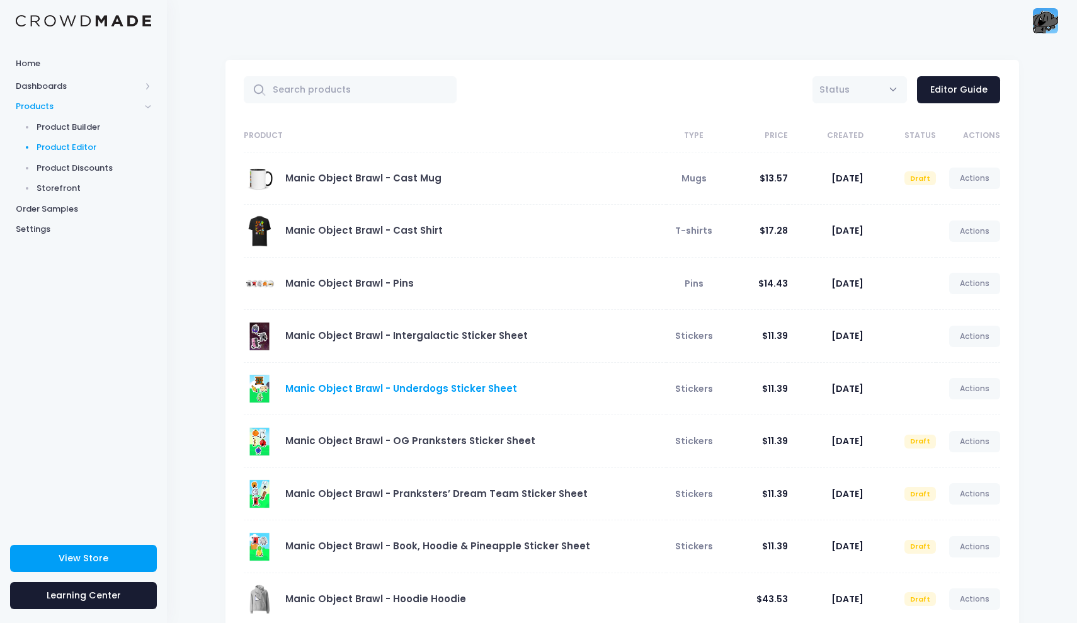
click at [409, 390] on link "Manic Object Brawl - Underdogs Sticker Sheet" at bounding box center [401, 388] width 232 height 13
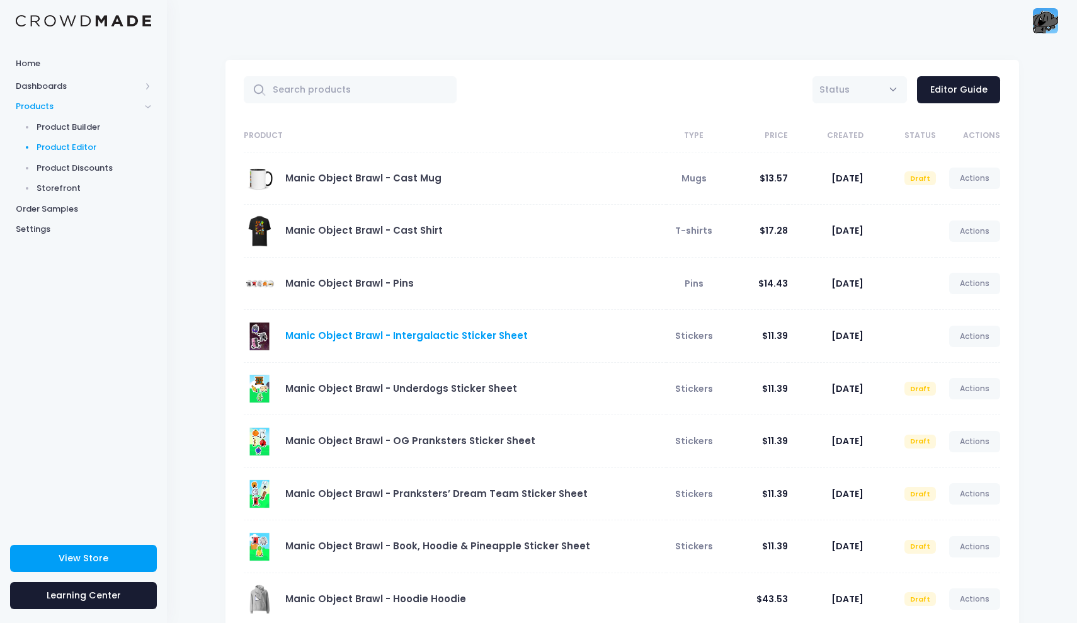
click at [490, 333] on link "Manic Object Brawl - Intergalactic Sticker Sheet" at bounding box center [406, 335] width 242 height 13
click at [395, 283] on link "Manic Object Brawl - Pins" at bounding box center [349, 282] width 128 height 13
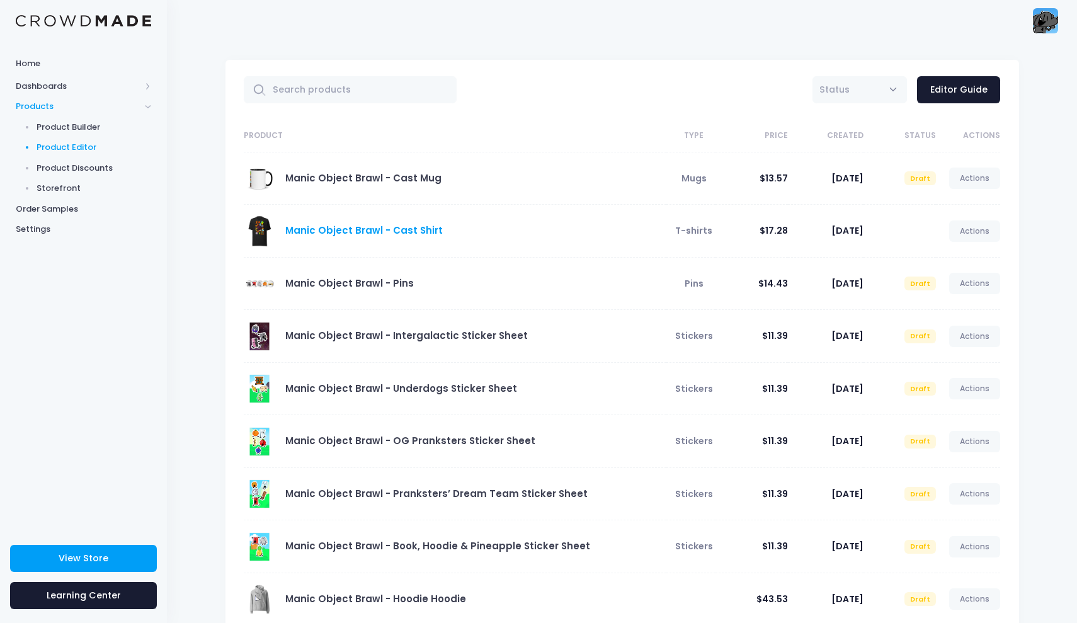
click at [384, 232] on link "Manic Object Brawl - Cast Shirt" at bounding box center [363, 230] width 157 height 13
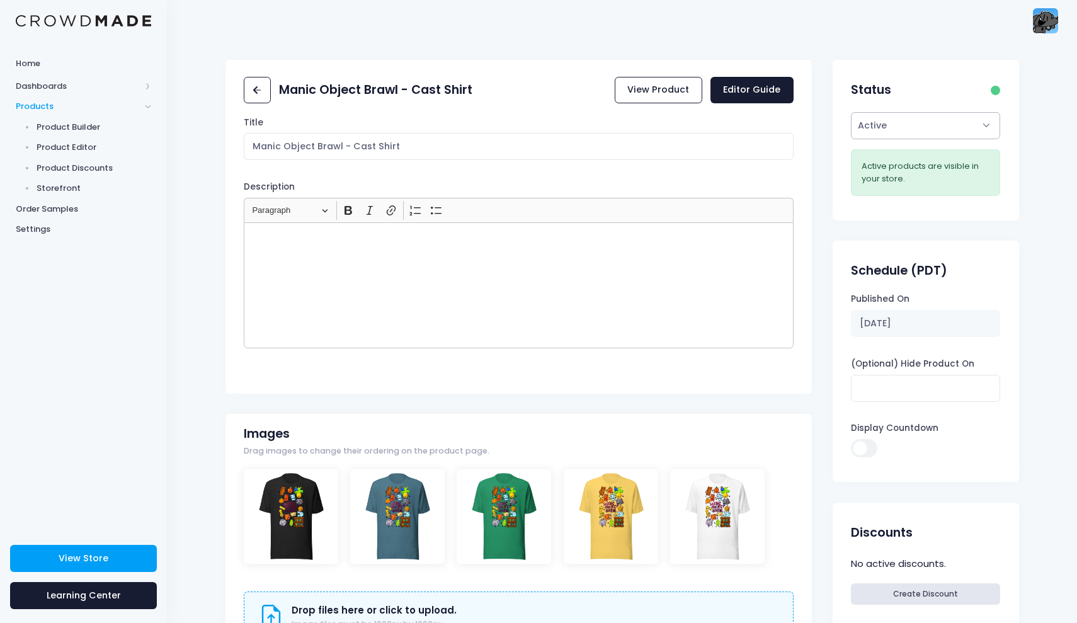
select select "draft"
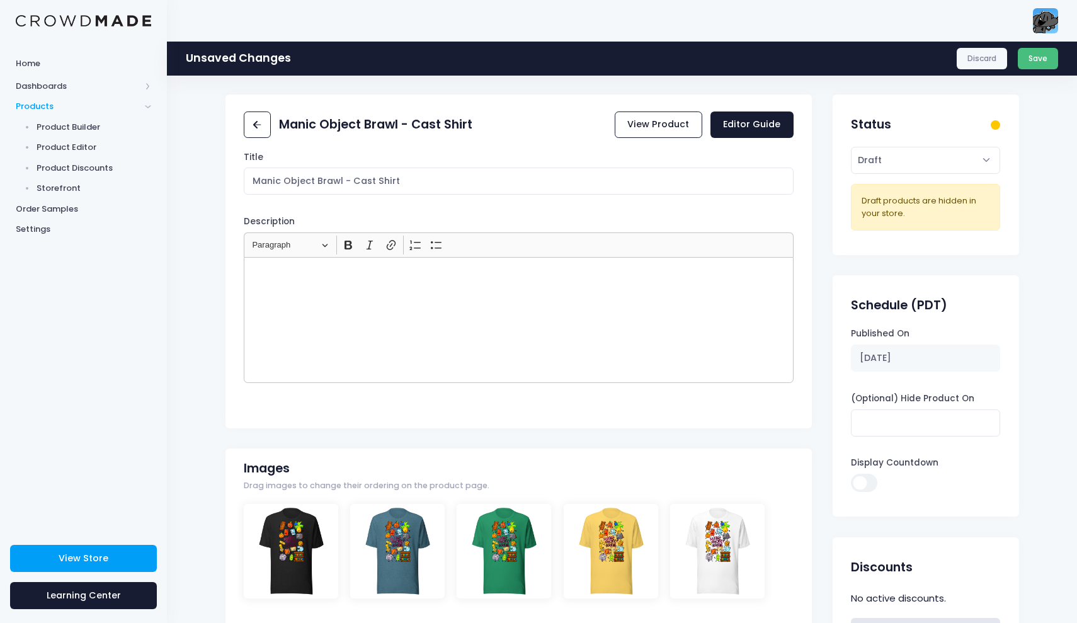
click at [1038, 58] on button "Save" at bounding box center [1038, 58] width 41 height 21
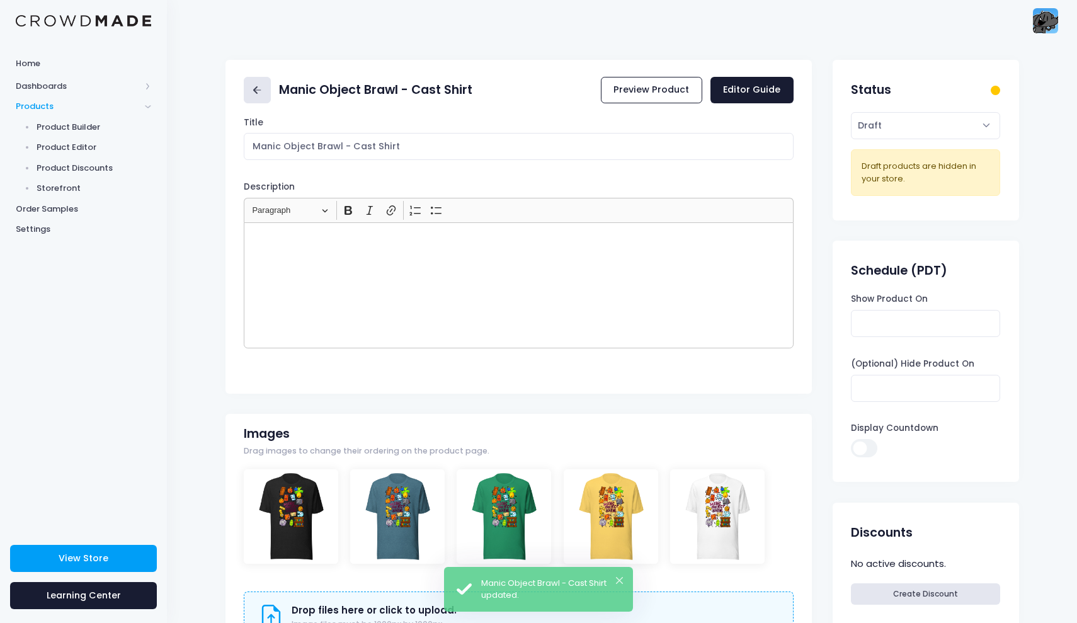
click at [264, 95] on icon at bounding box center [257, 90] width 14 height 14
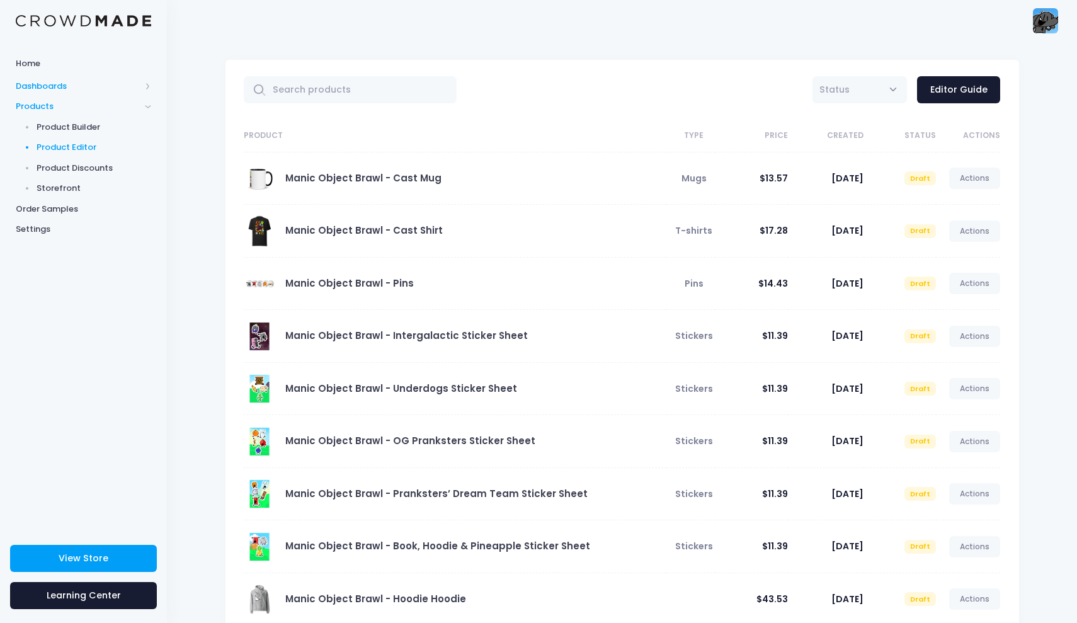
click at [135, 86] on span "Dashboards" at bounding box center [78, 86] width 125 height 13
click at [1050, 23] on img at bounding box center [1045, 20] width 25 height 25
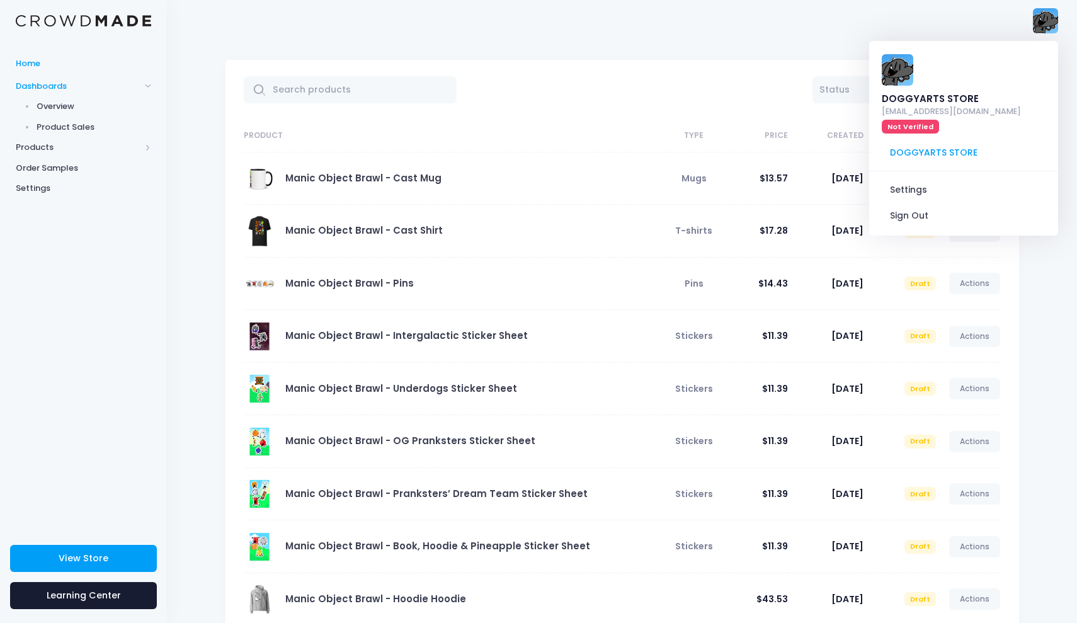
click at [135, 66] on span "Home" at bounding box center [83, 63] width 135 height 13
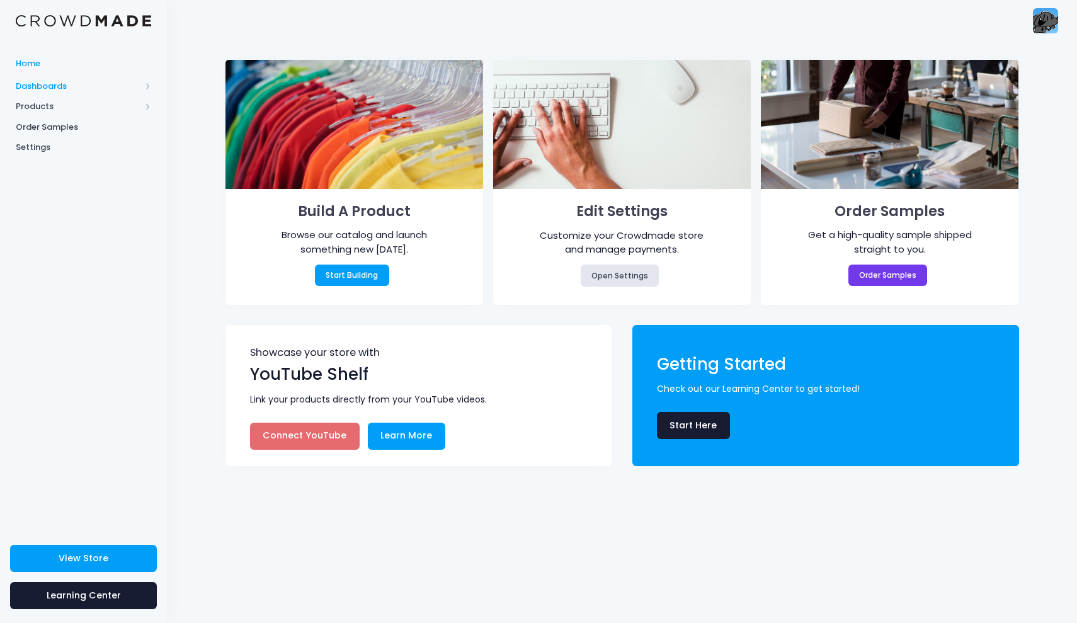
click at [125, 87] on span "Dashboards" at bounding box center [78, 86] width 125 height 13
click at [135, 151] on span "Products" at bounding box center [78, 147] width 125 height 13
click at [103, 186] on span "Storefront" at bounding box center [94, 188] width 115 height 13
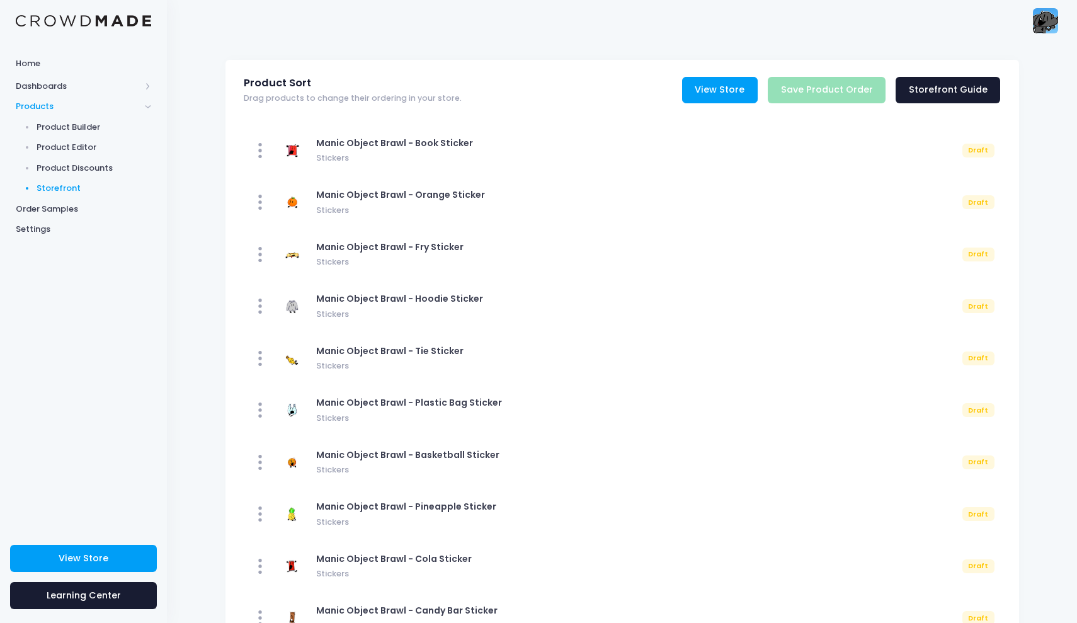
click at [739, 93] on link "View Store" at bounding box center [720, 90] width 76 height 27
